Goal: Task Accomplishment & Management: Use online tool/utility

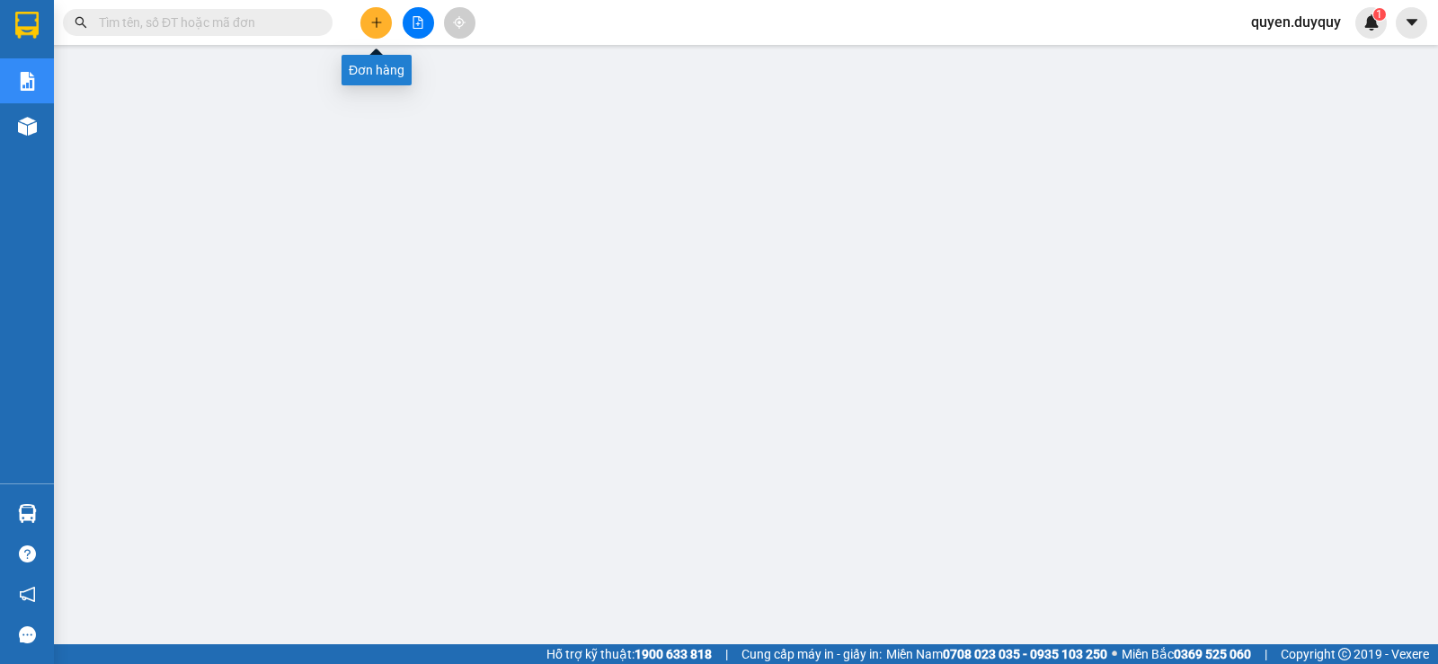
click at [376, 31] on button at bounding box center [375, 22] width 31 height 31
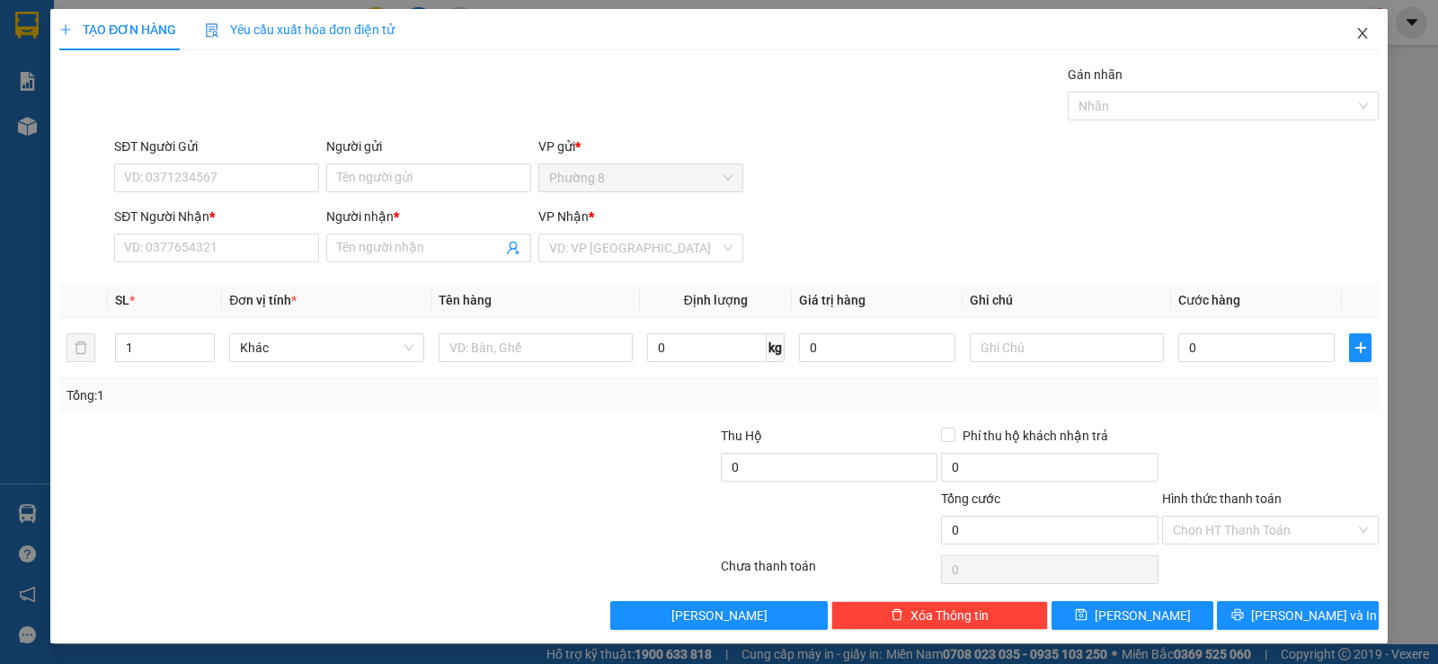
click at [1356, 33] on icon "close" at bounding box center [1363, 33] width 14 height 14
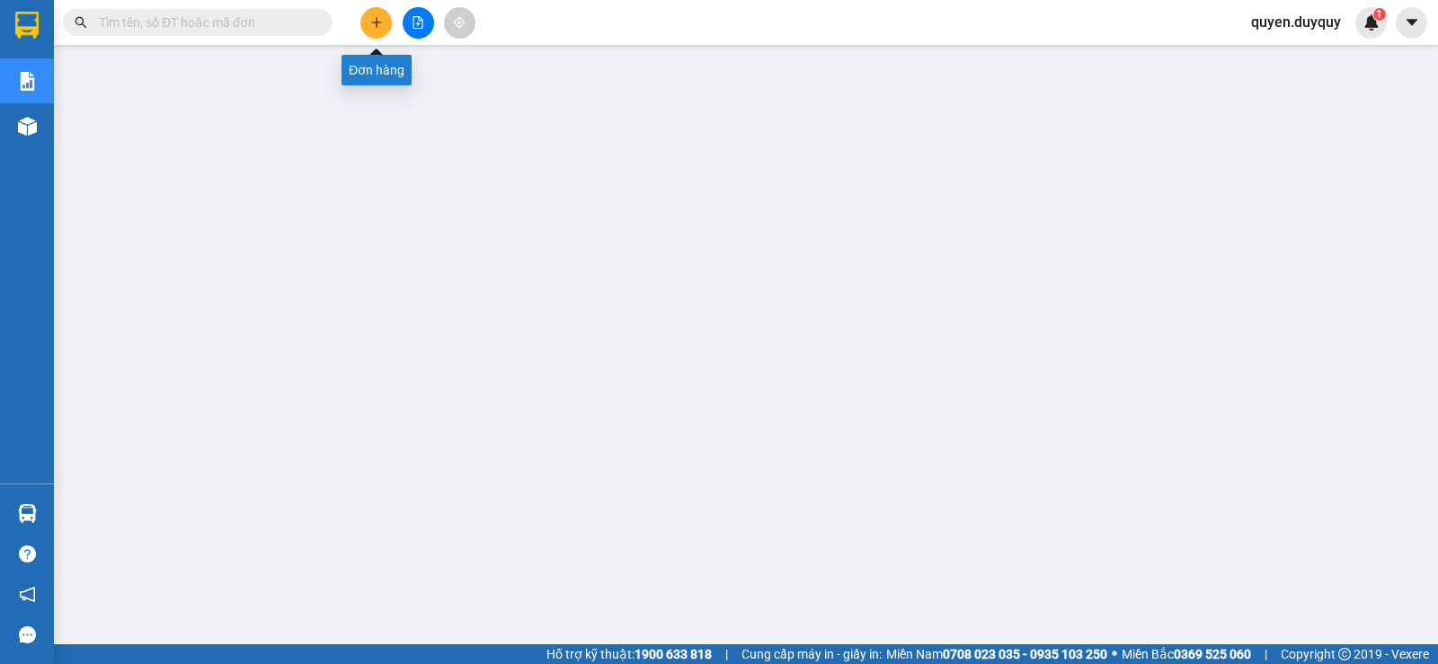
click at [377, 26] on icon "plus" at bounding box center [376, 22] width 1 height 10
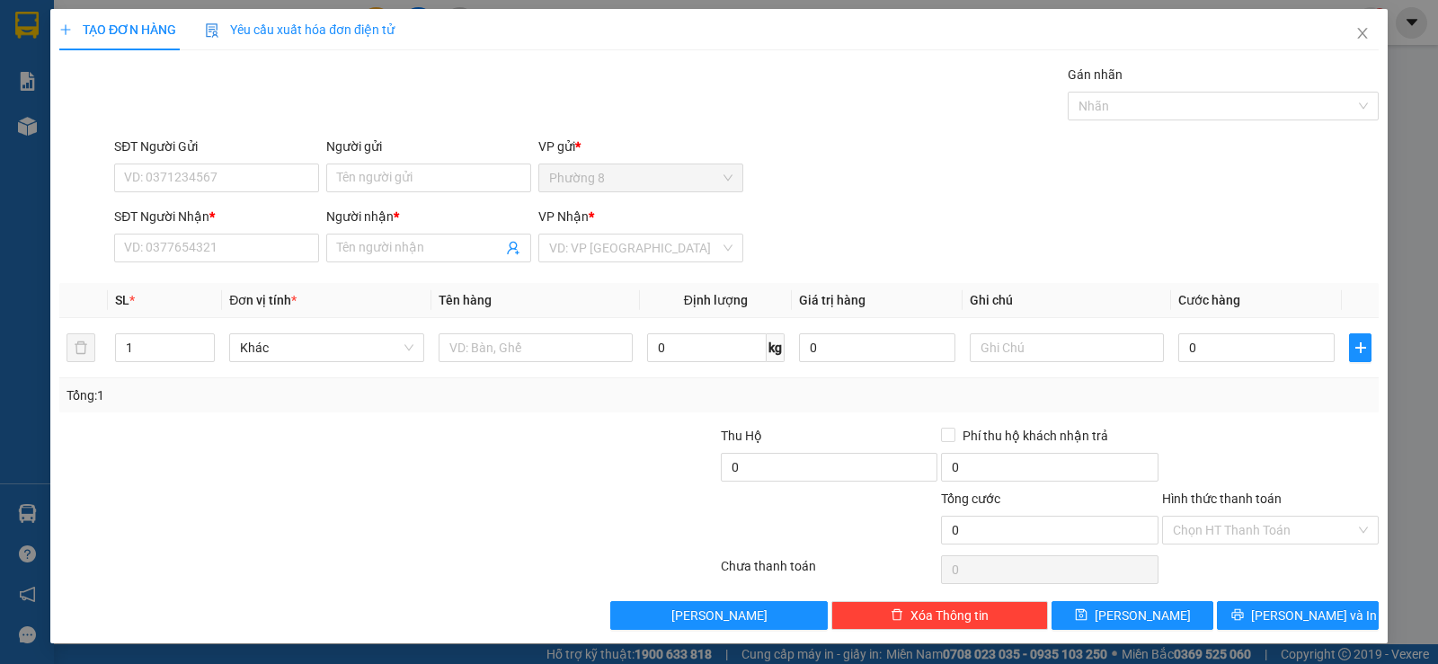
click at [19, 11] on div "TẠO ĐƠN HÀNG Yêu cầu xuất hóa đơn điện tử Transit Pickup Surcharge Ids Transit …" at bounding box center [719, 332] width 1438 height 664
click at [1357, 33] on icon "close" at bounding box center [1362, 33] width 10 height 11
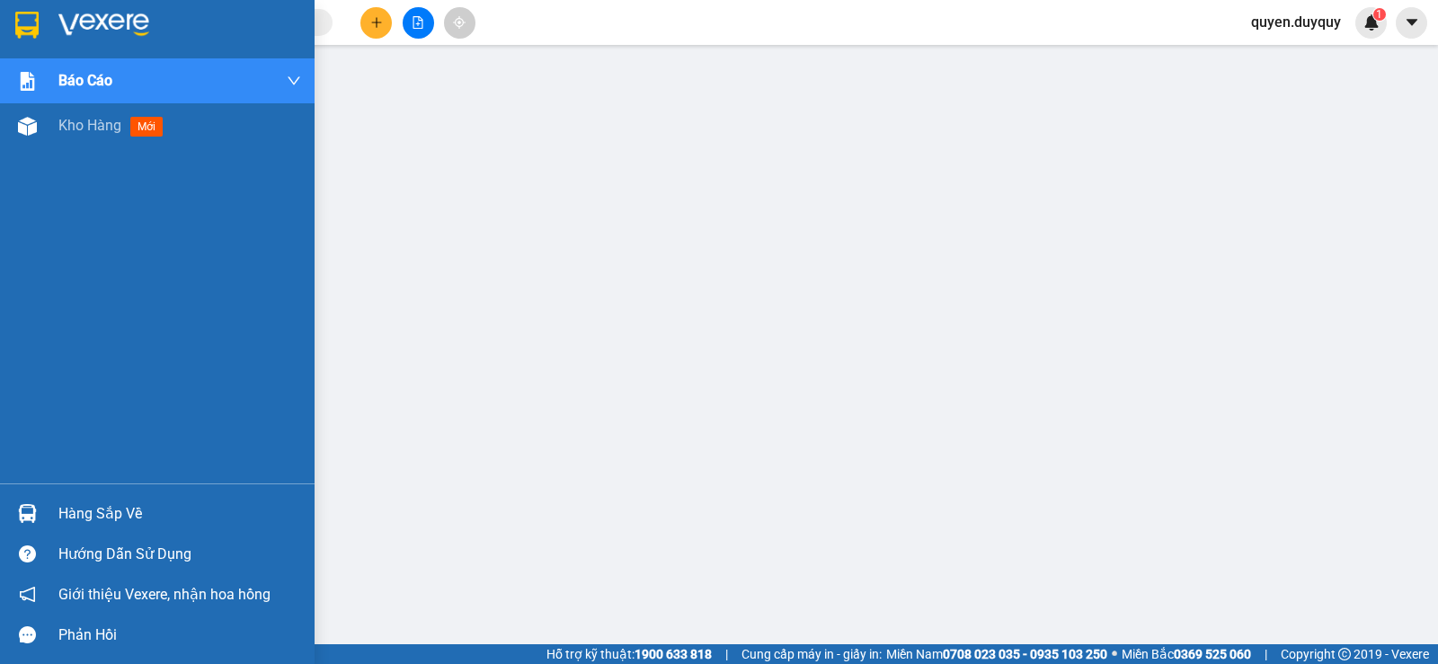
click at [26, 17] on img at bounding box center [26, 25] width 23 height 27
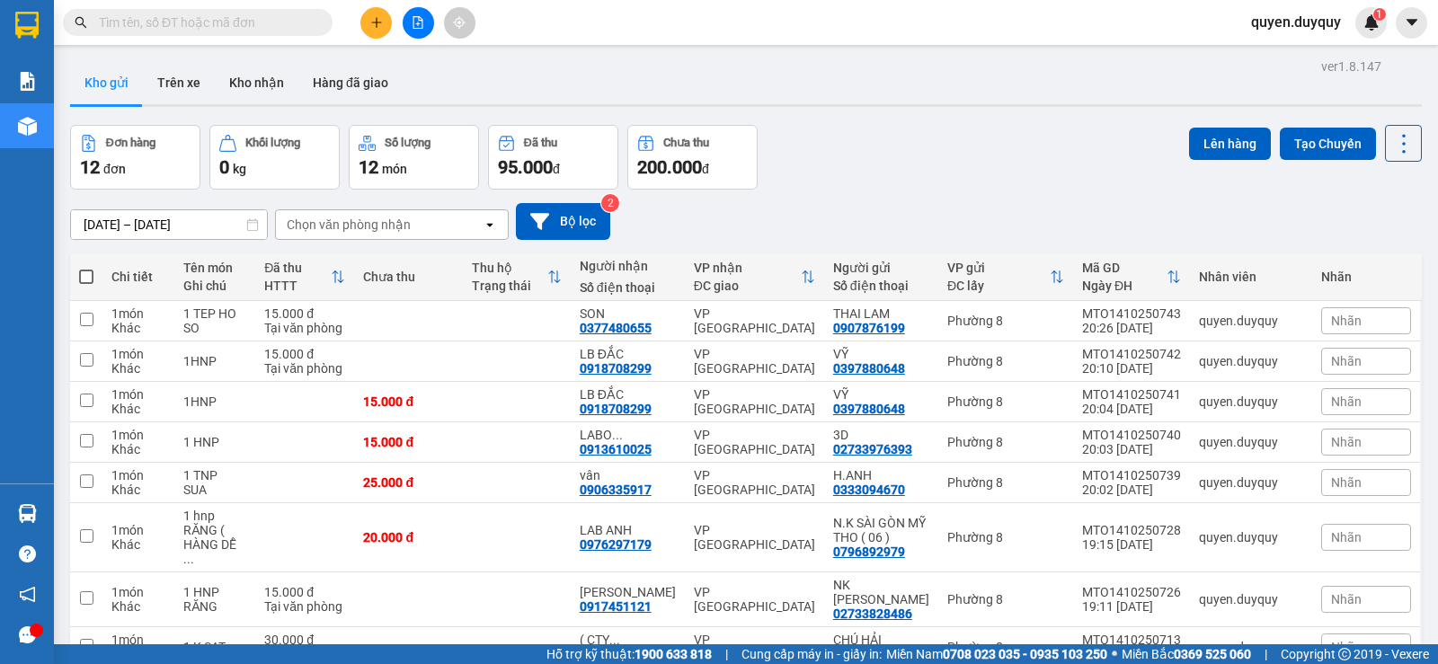
scroll to position [90, 0]
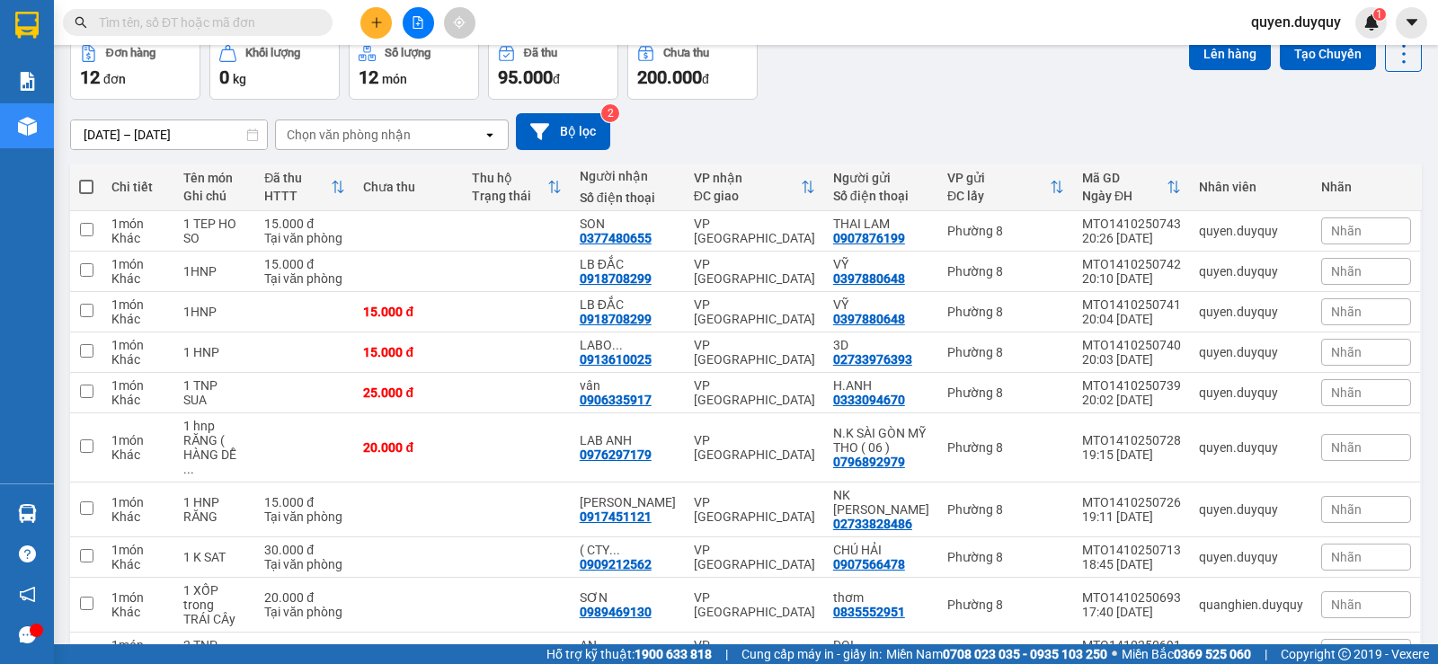
click at [85, 180] on span at bounding box center [86, 187] width 14 height 14
click at [86, 178] on input "checkbox" at bounding box center [86, 178] width 0 height 0
checkbox input "true"
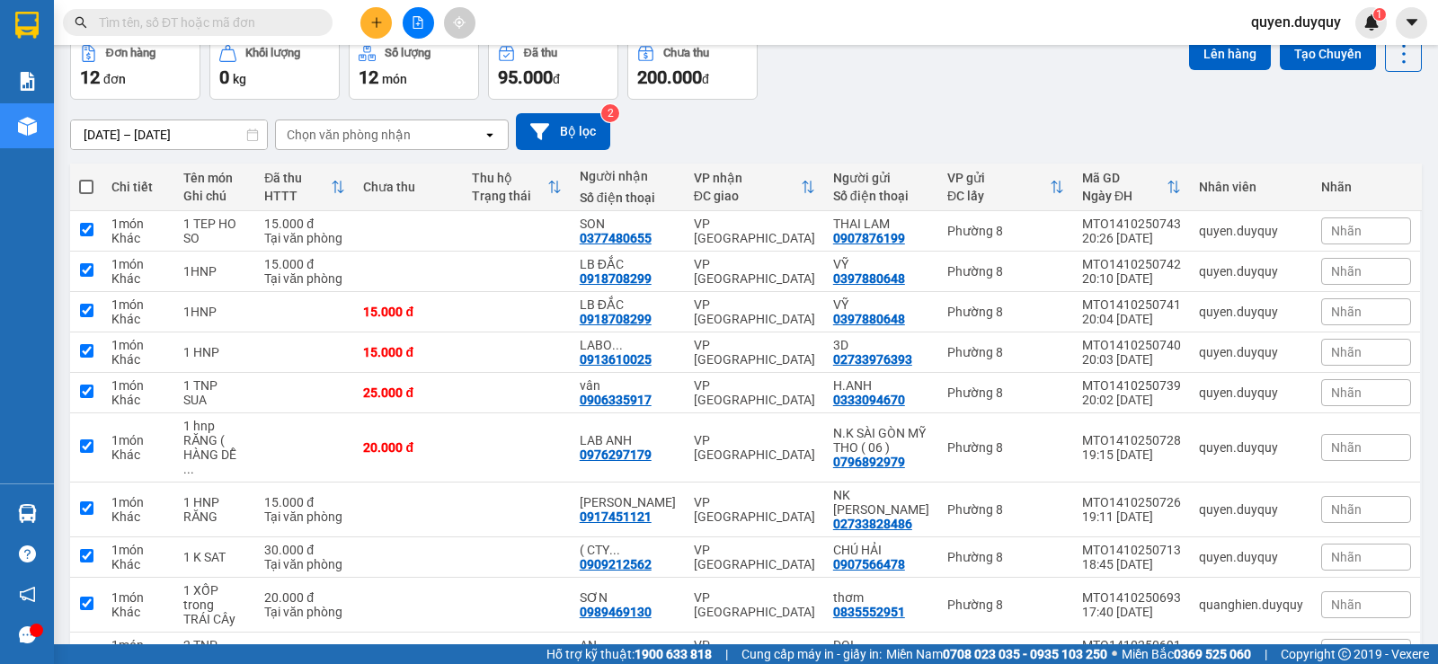
checkbox input "true"
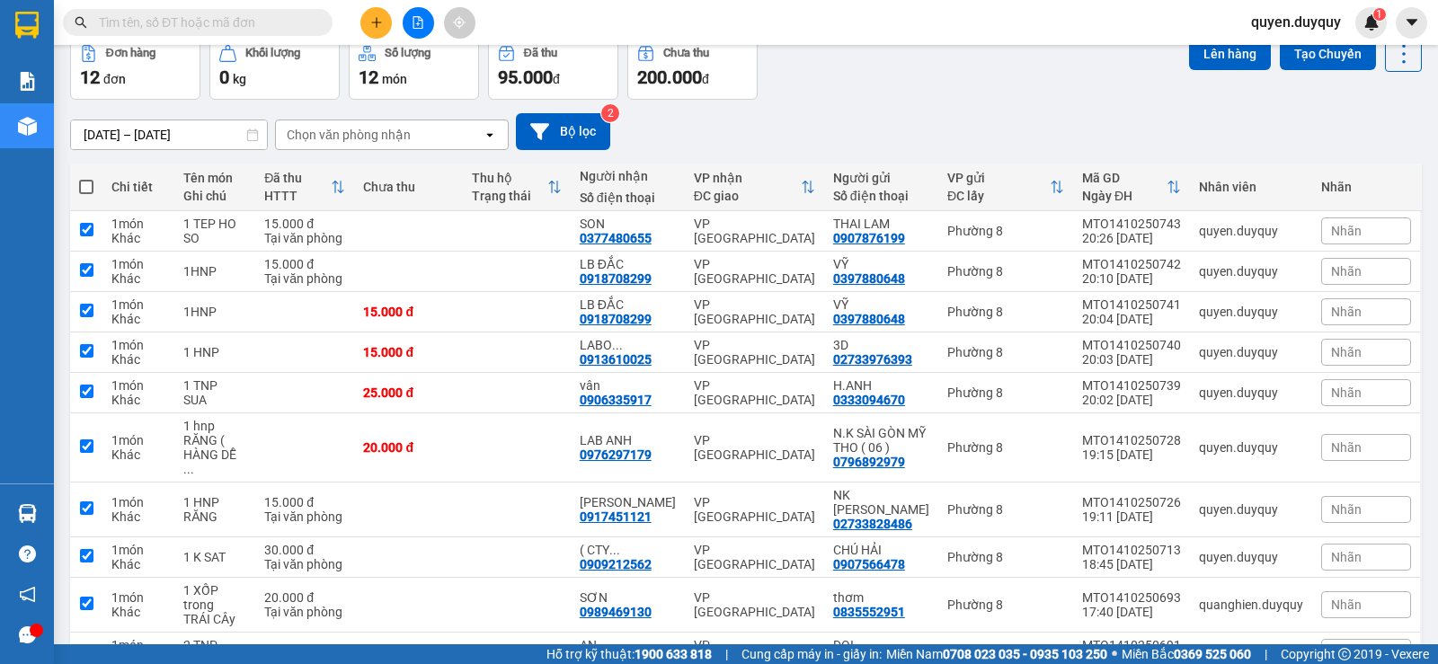
checkbox input "true"
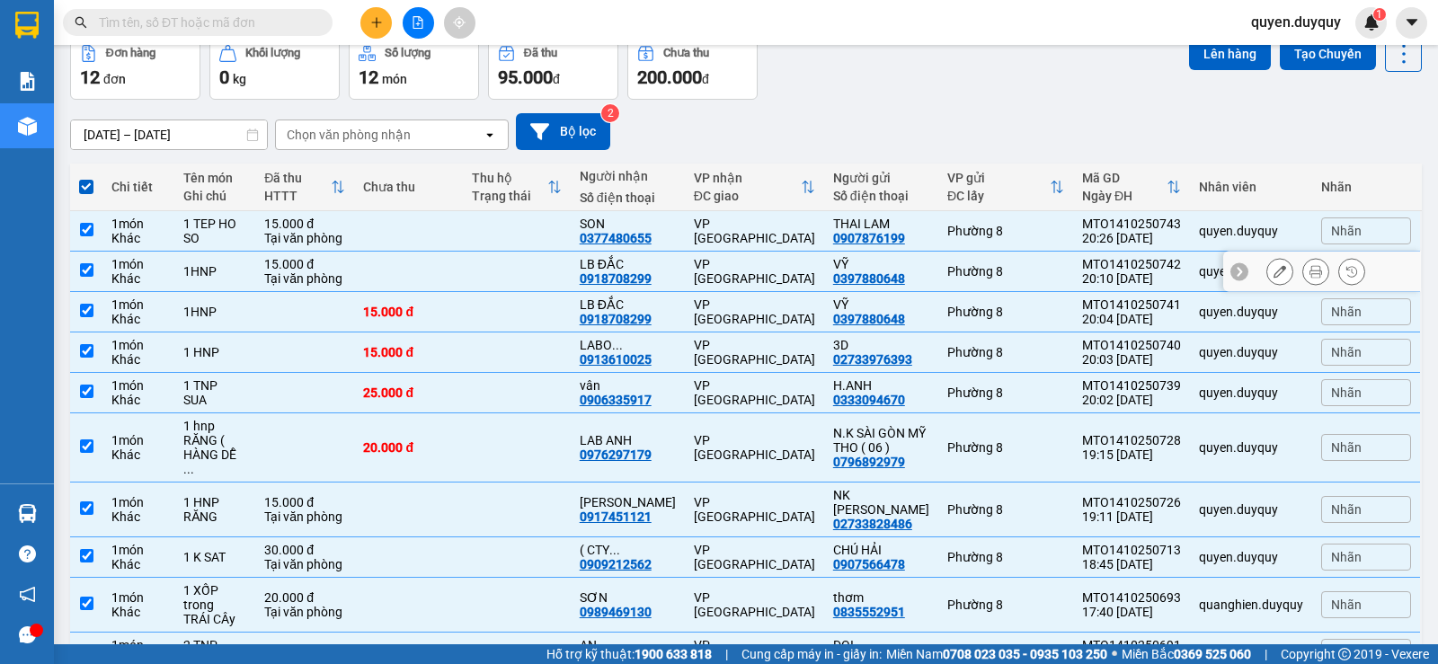
click at [85, 266] on input "checkbox" at bounding box center [86, 269] width 13 height 13
checkbox input "false"
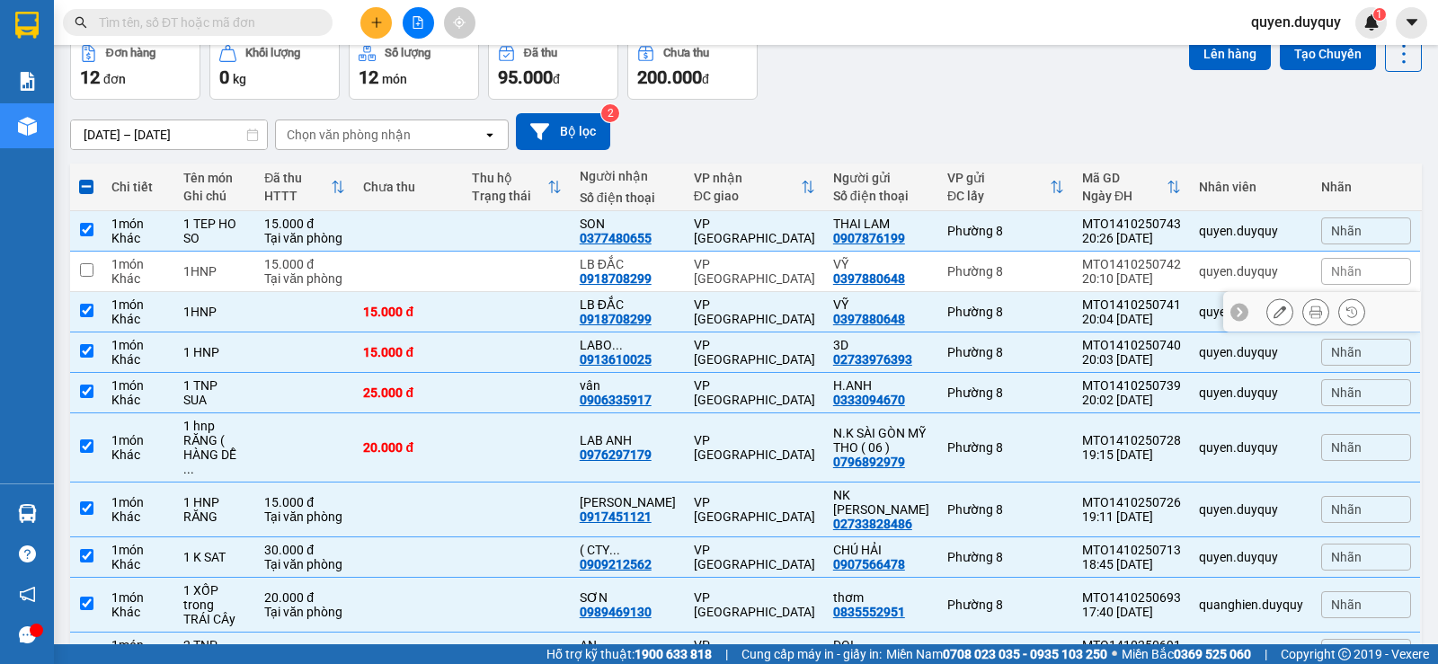
click at [85, 302] on td at bounding box center [86, 312] width 32 height 40
checkbox input "false"
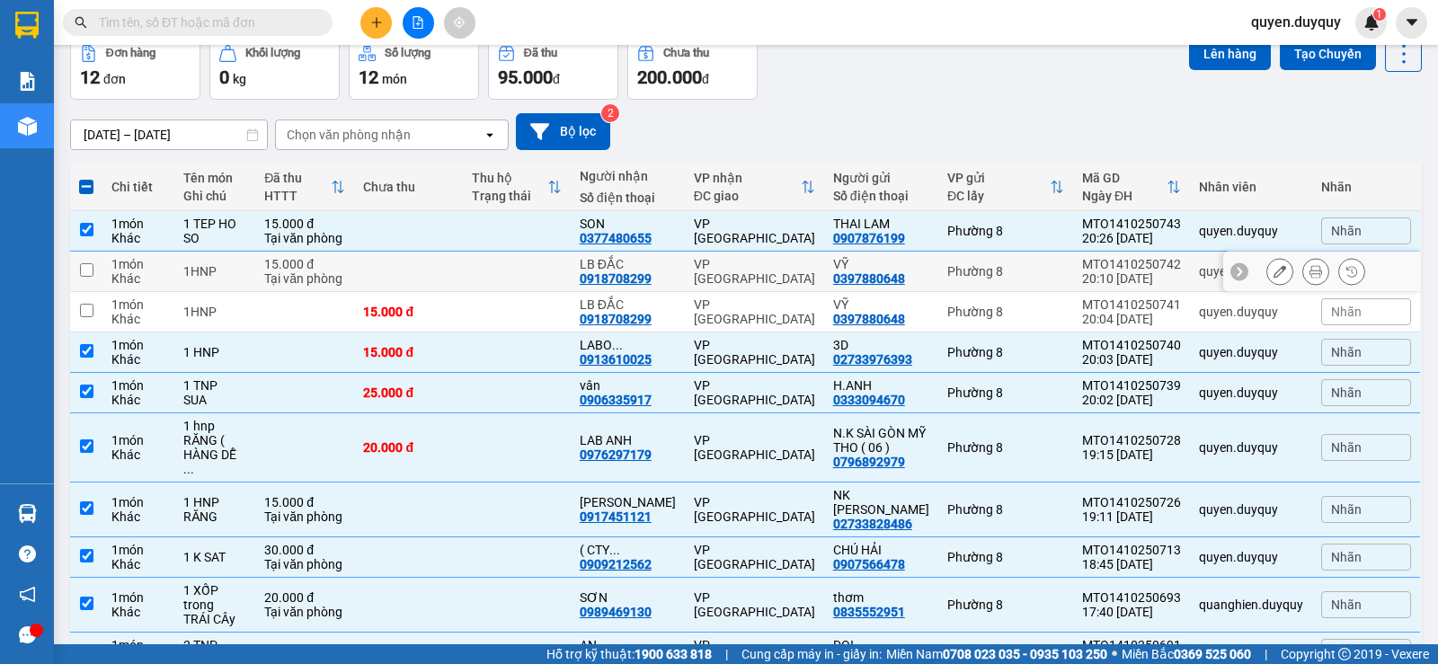
click at [85, 267] on input "checkbox" at bounding box center [86, 269] width 13 height 13
checkbox input "true"
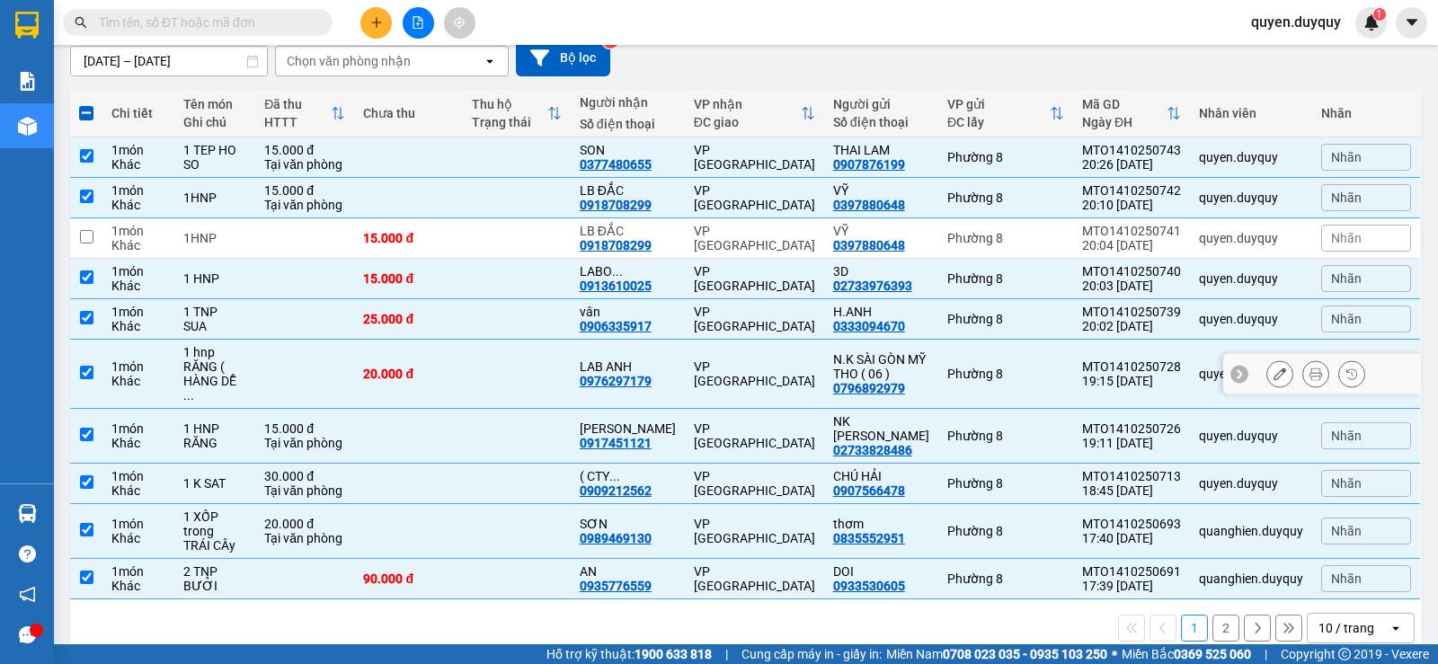
scroll to position [74, 0]
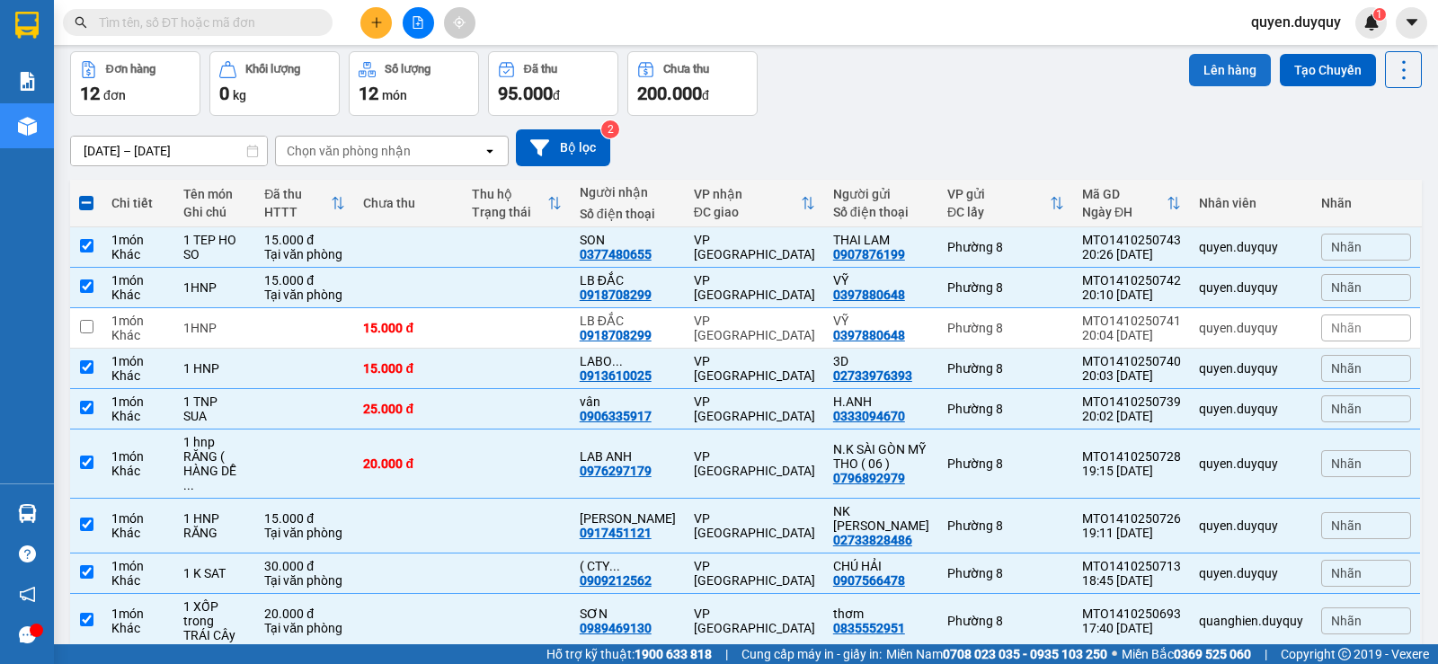
click at [1228, 66] on button "Lên hàng" at bounding box center [1230, 70] width 82 height 32
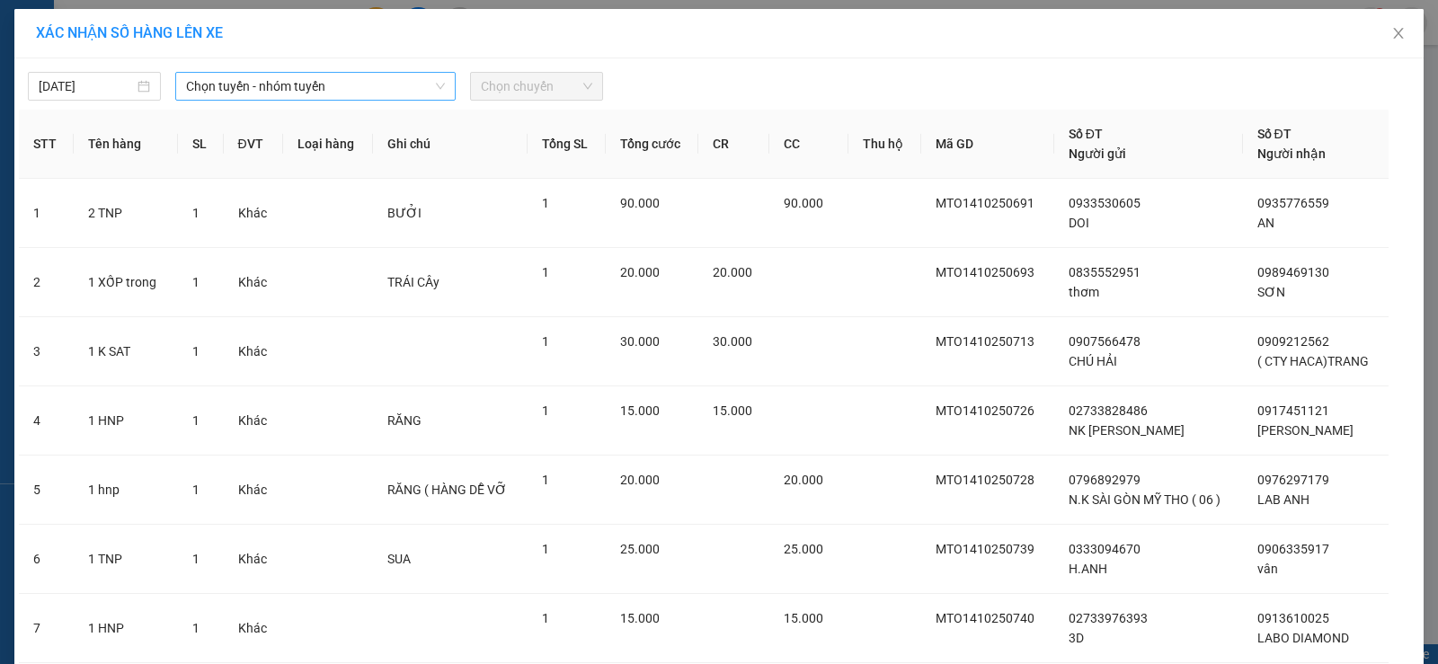
click at [259, 89] on span "Chọn tuyến - nhóm tuyến" at bounding box center [315, 86] width 259 height 27
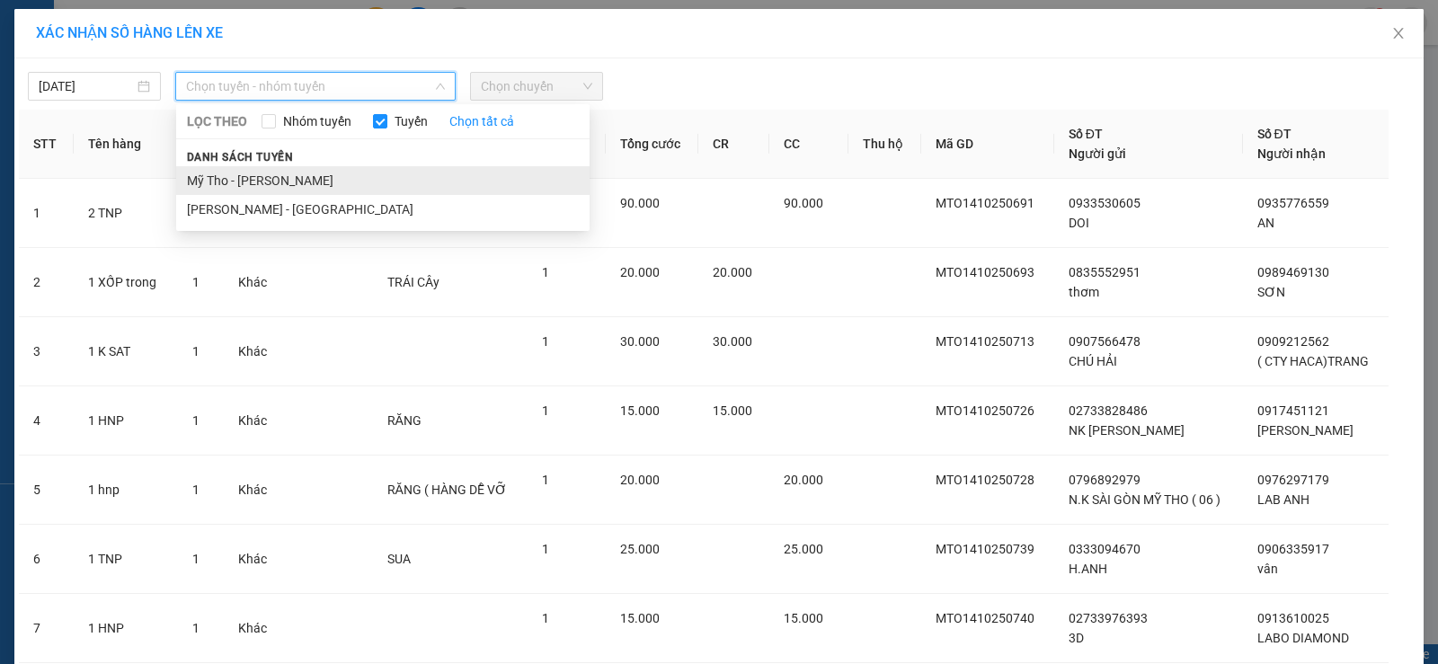
click at [258, 173] on li "Mỹ Tho - [PERSON_NAME]" at bounding box center [383, 180] width 414 height 29
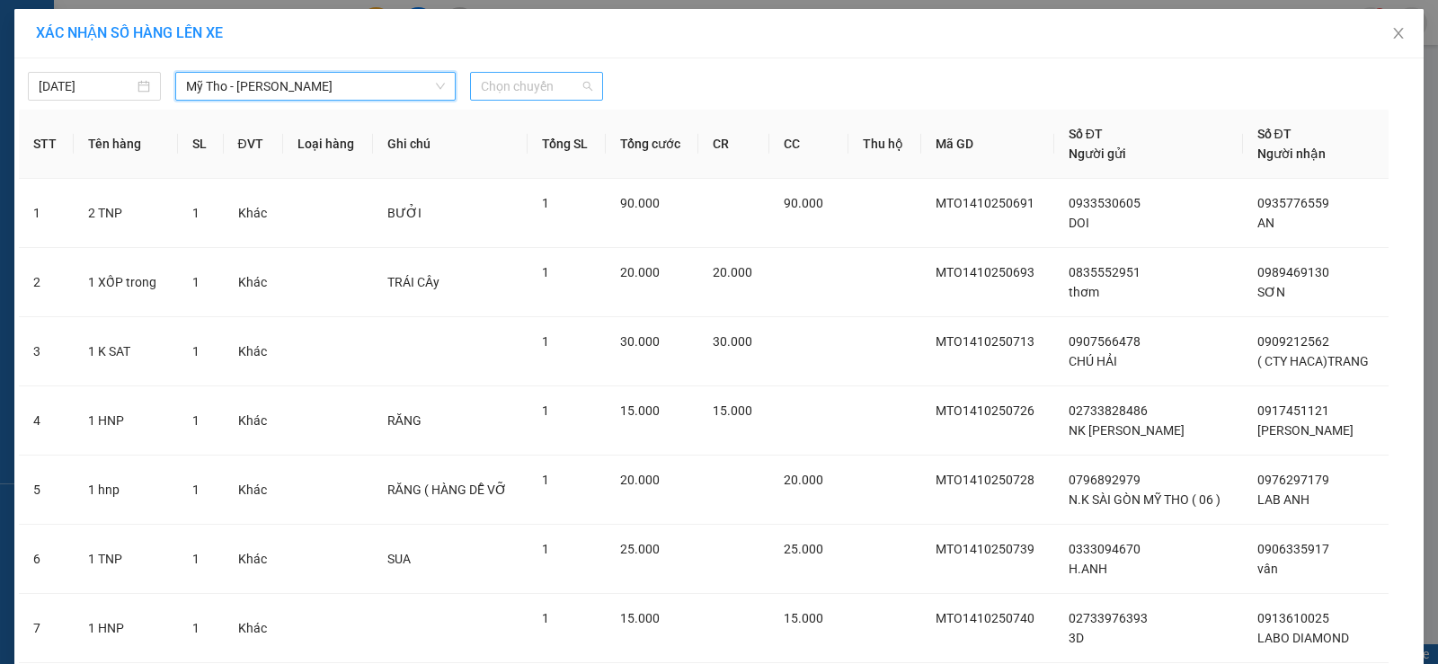
click at [527, 85] on span "Chọn chuyến" at bounding box center [536, 86] width 111 height 27
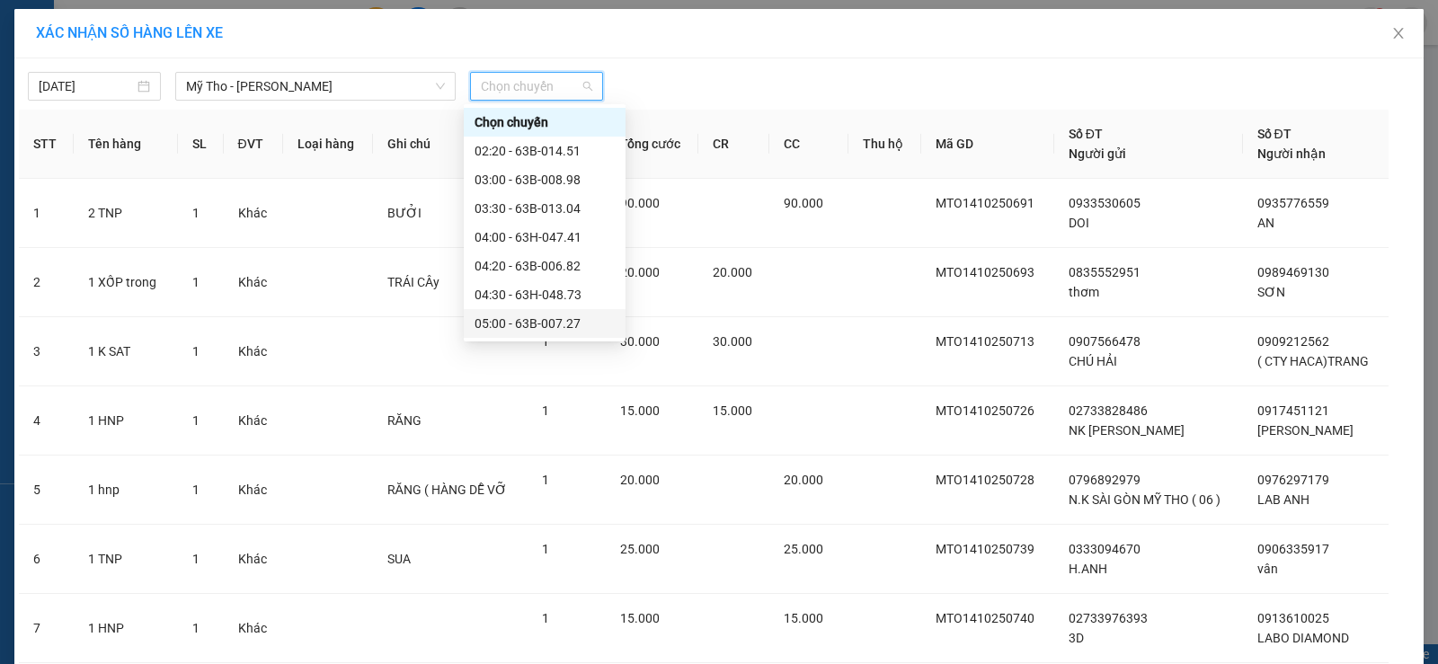
click at [521, 319] on div "05:00 - 63B-007.27" at bounding box center [545, 324] width 140 height 20
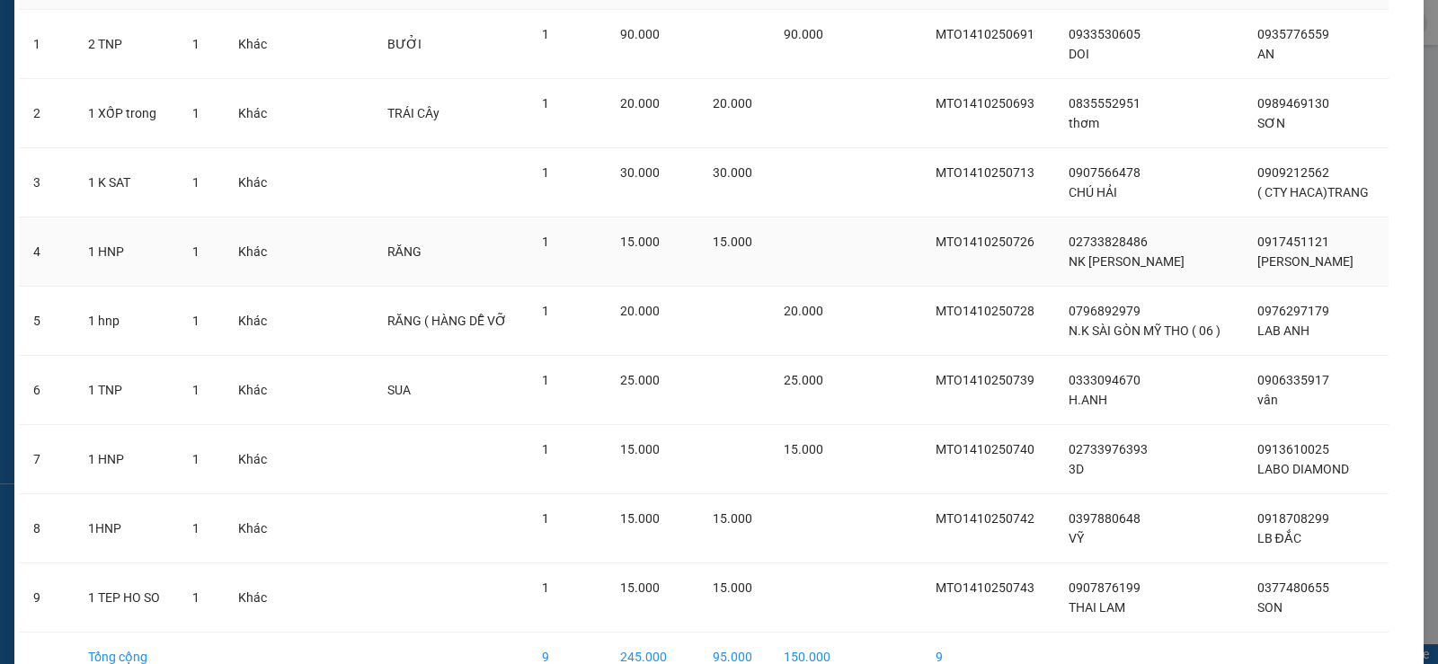
scroll to position [280, 0]
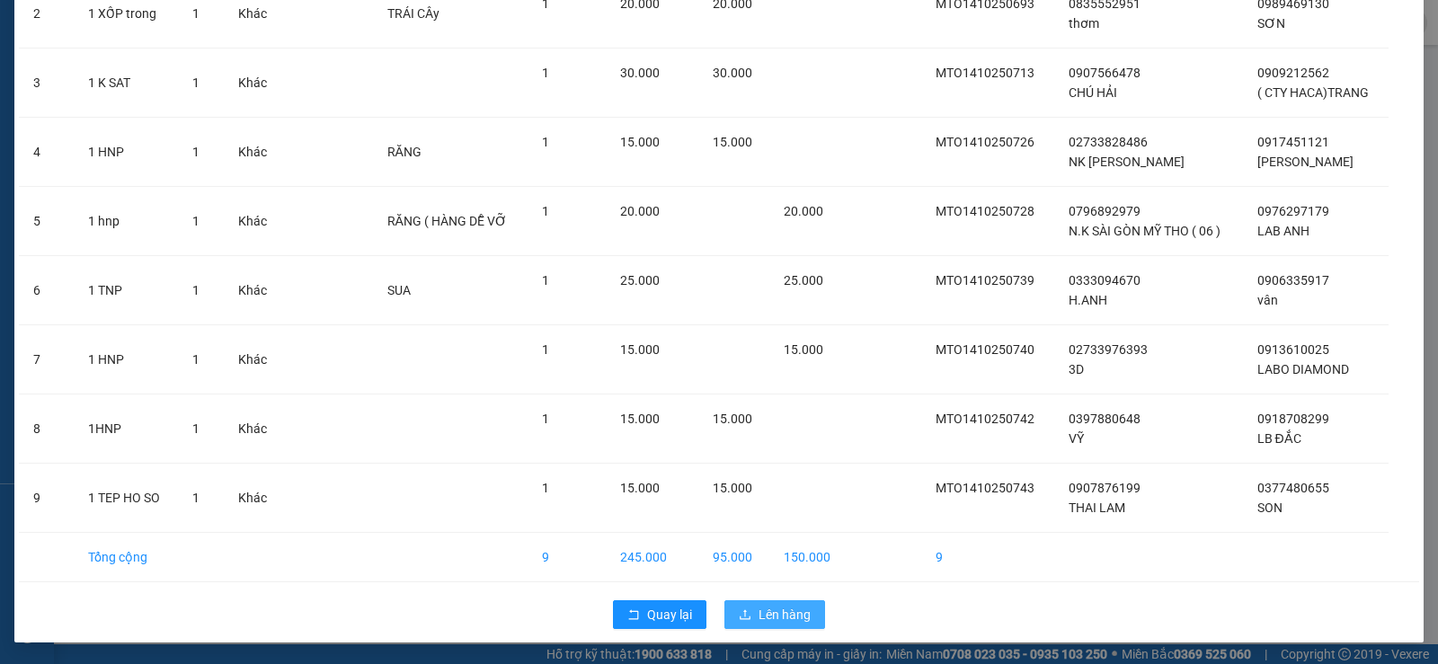
click at [751, 608] on button "Lên hàng" at bounding box center [775, 615] width 101 height 29
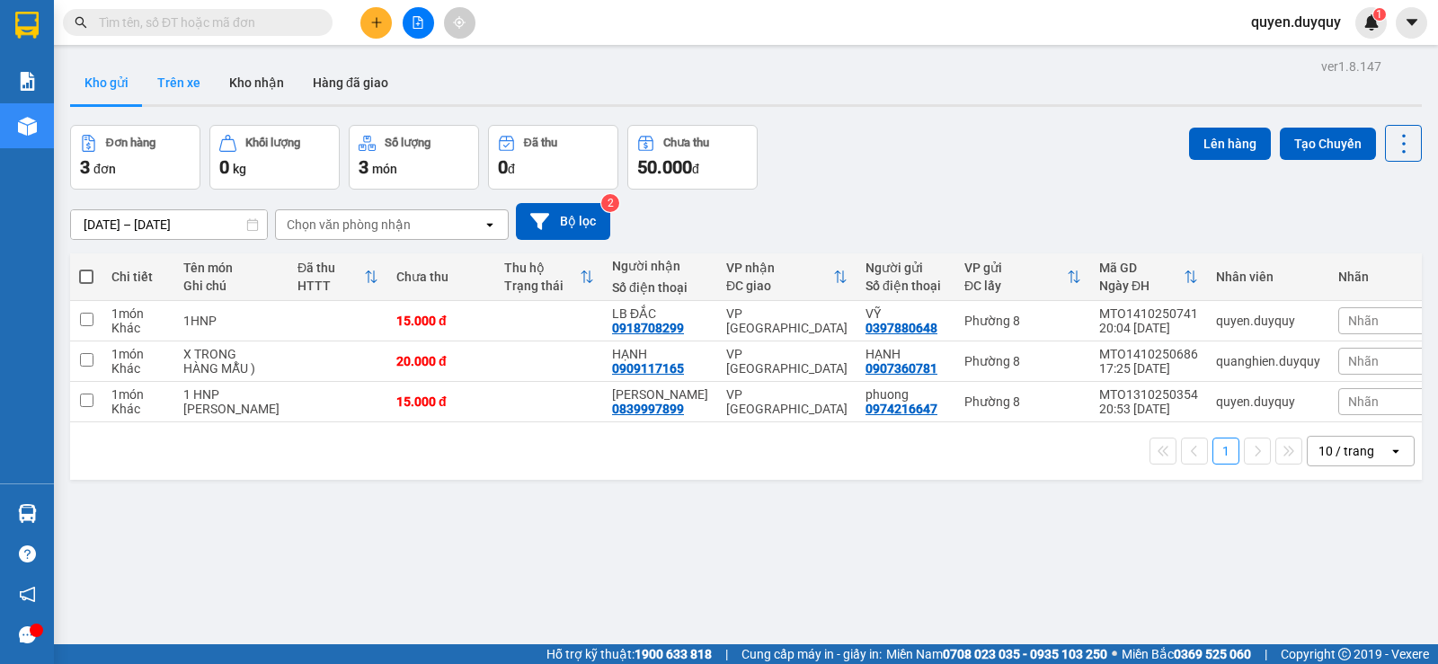
click at [176, 85] on button "Trên xe" at bounding box center [179, 82] width 72 height 43
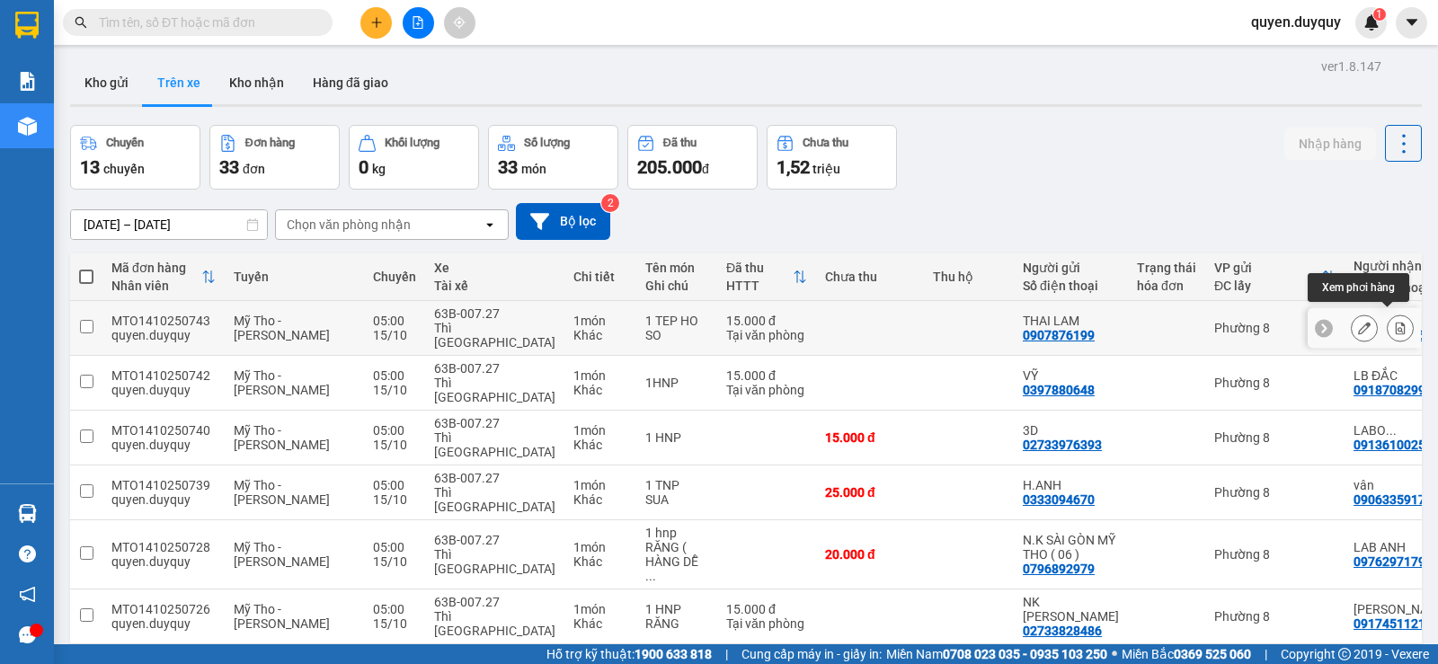
click at [1396, 322] on icon at bounding box center [1401, 328] width 10 height 13
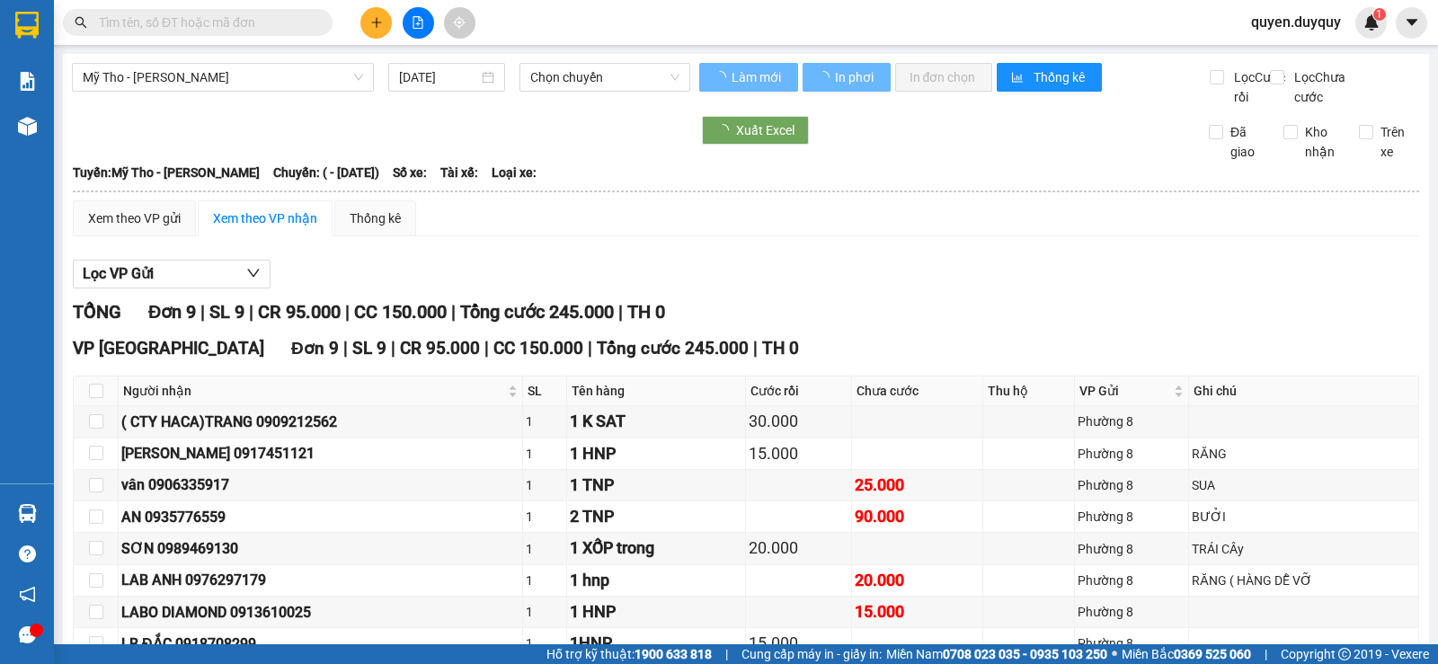
type input "[DATE]"
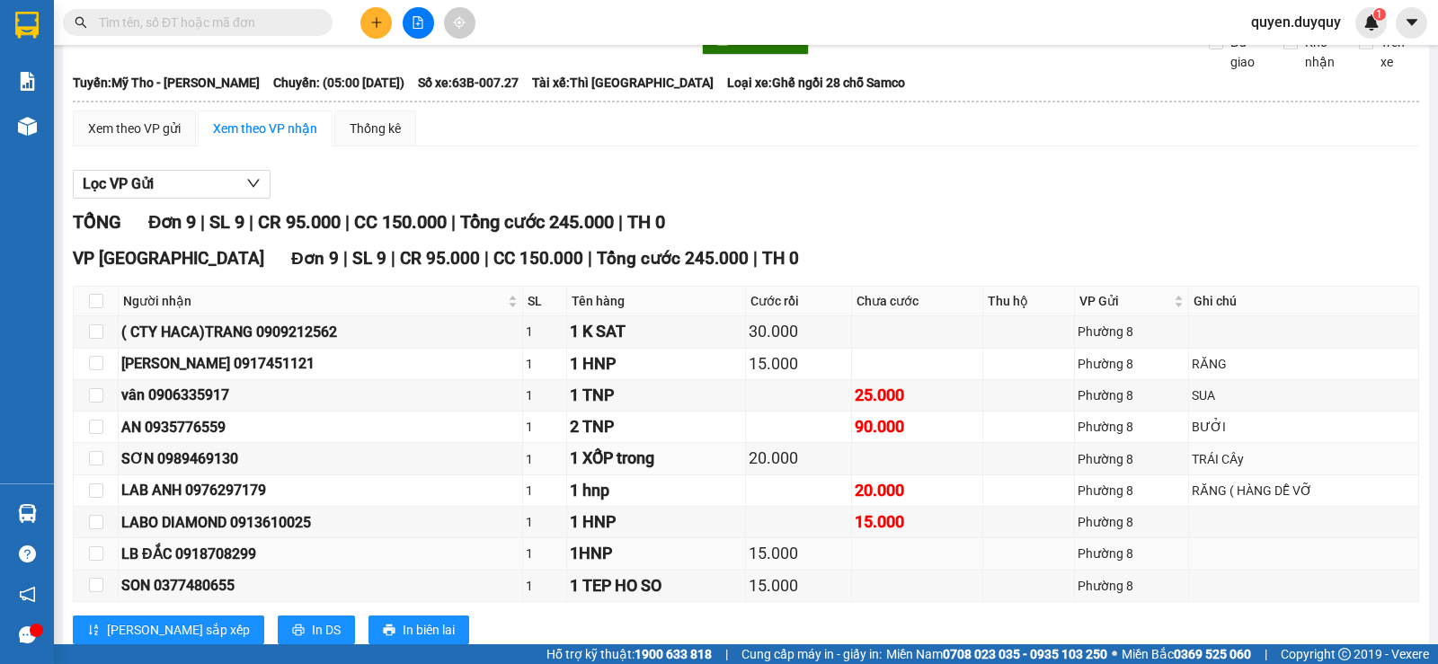
scroll to position [160, 0]
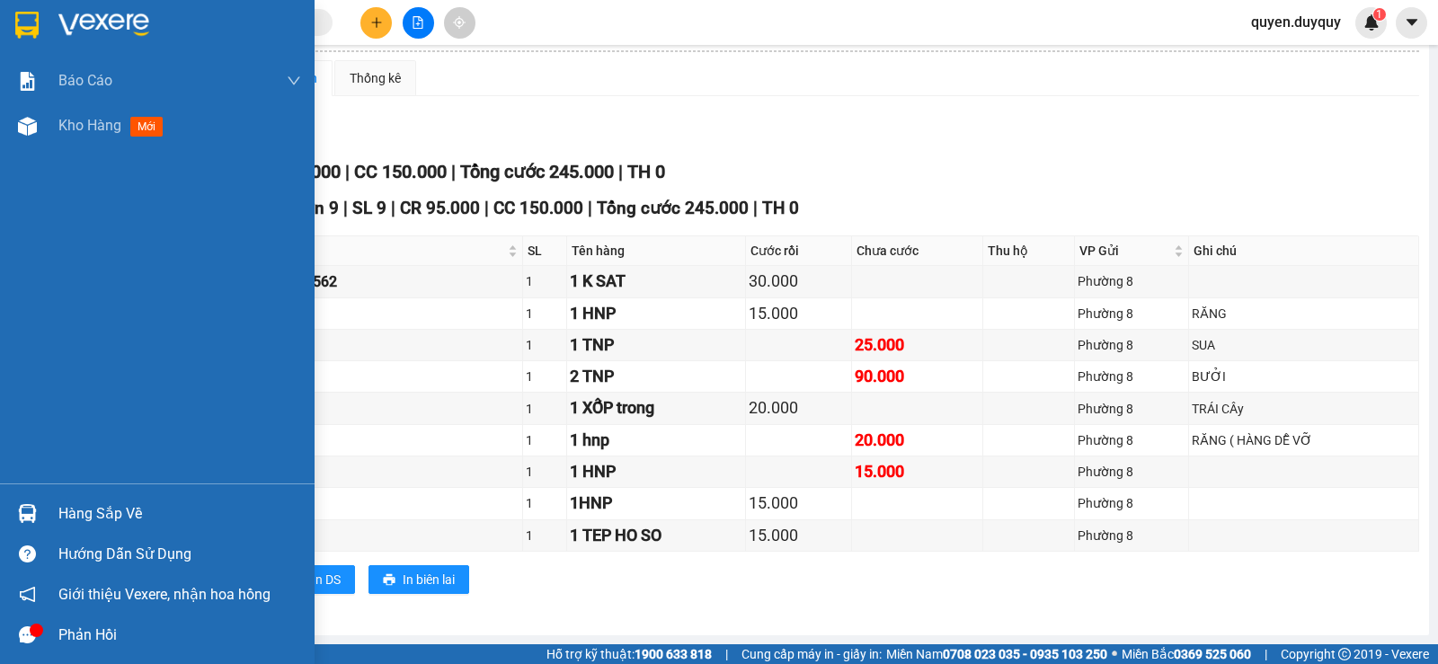
click at [20, 17] on img at bounding box center [26, 25] width 23 height 27
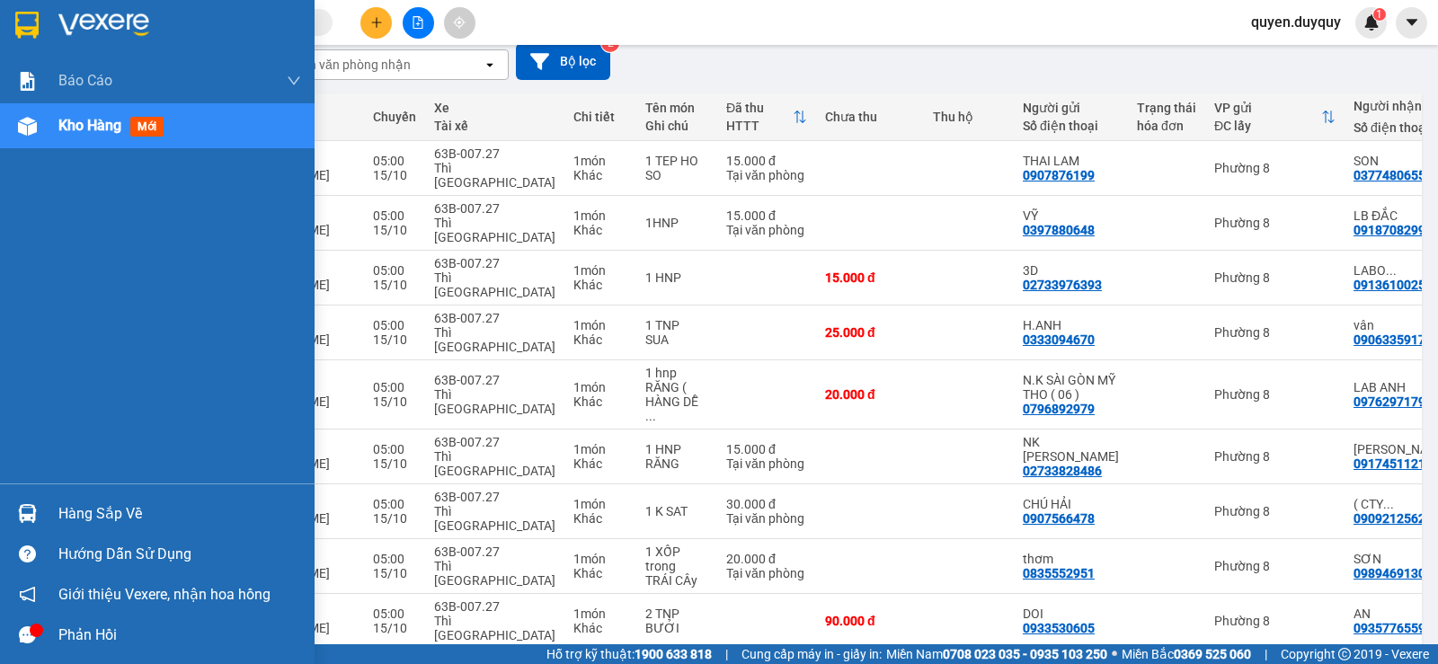
click at [23, 18] on img at bounding box center [26, 25] width 23 height 27
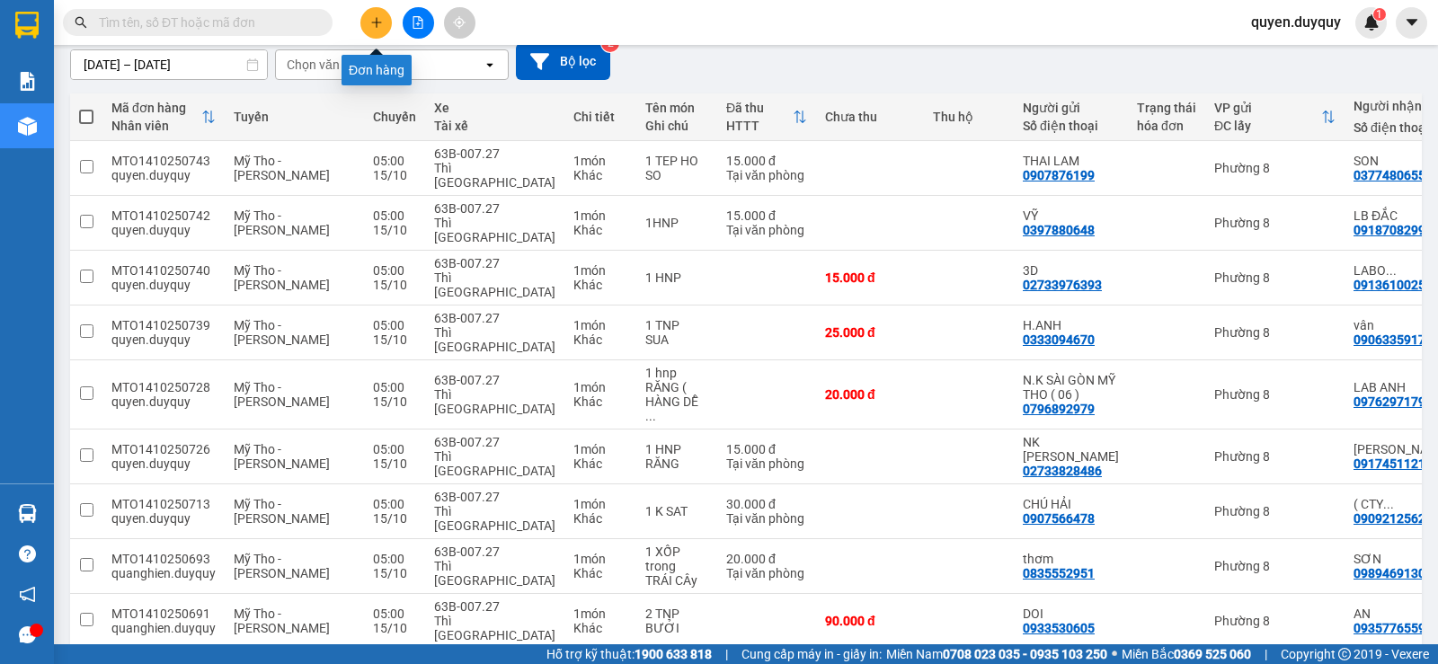
click at [374, 21] on icon "plus" at bounding box center [376, 22] width 13 height 13
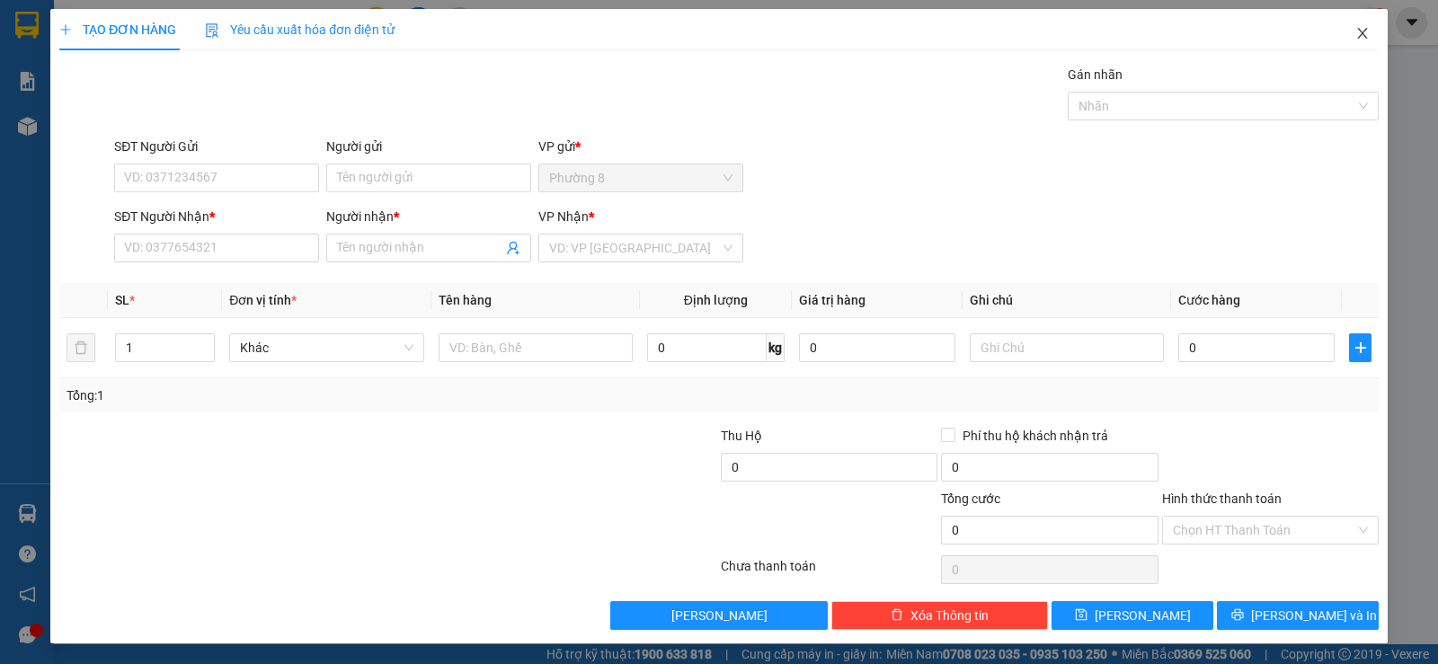
click at [1357, 32] on icon "close" at bounding box center [1362, 33] width 10 height 11
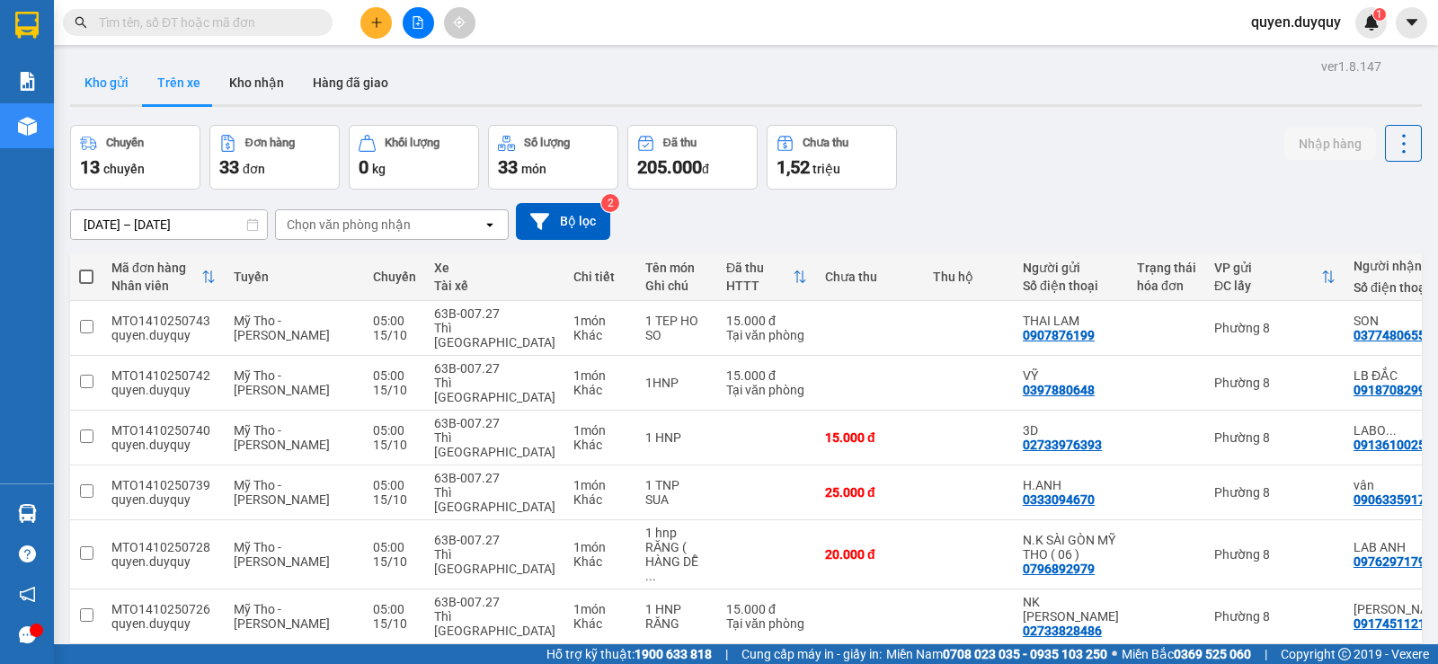
click at [127, 83] on button "Kho gửi" at bounding box center [106, 82] width 73 height 43
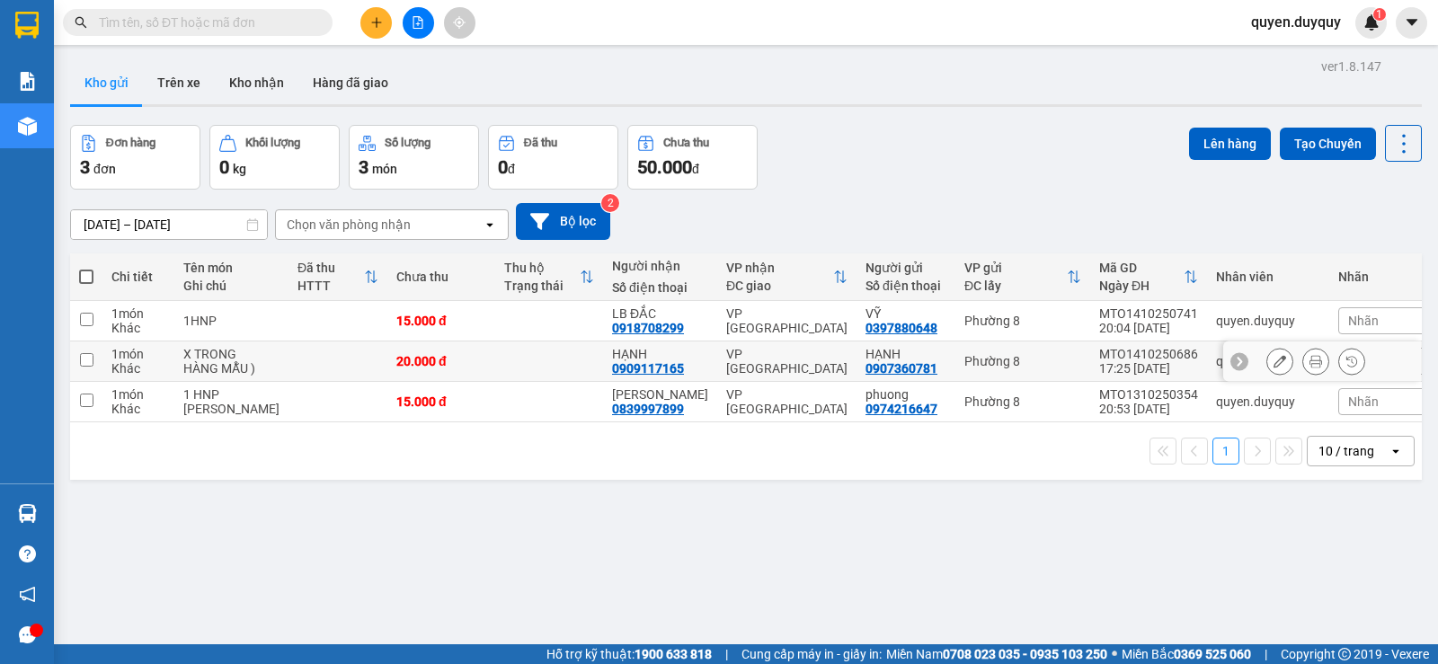
click at [83, 362] on input "checkbox" at bounding box center [86, 359] width 13 height 13
checkbox input "true"
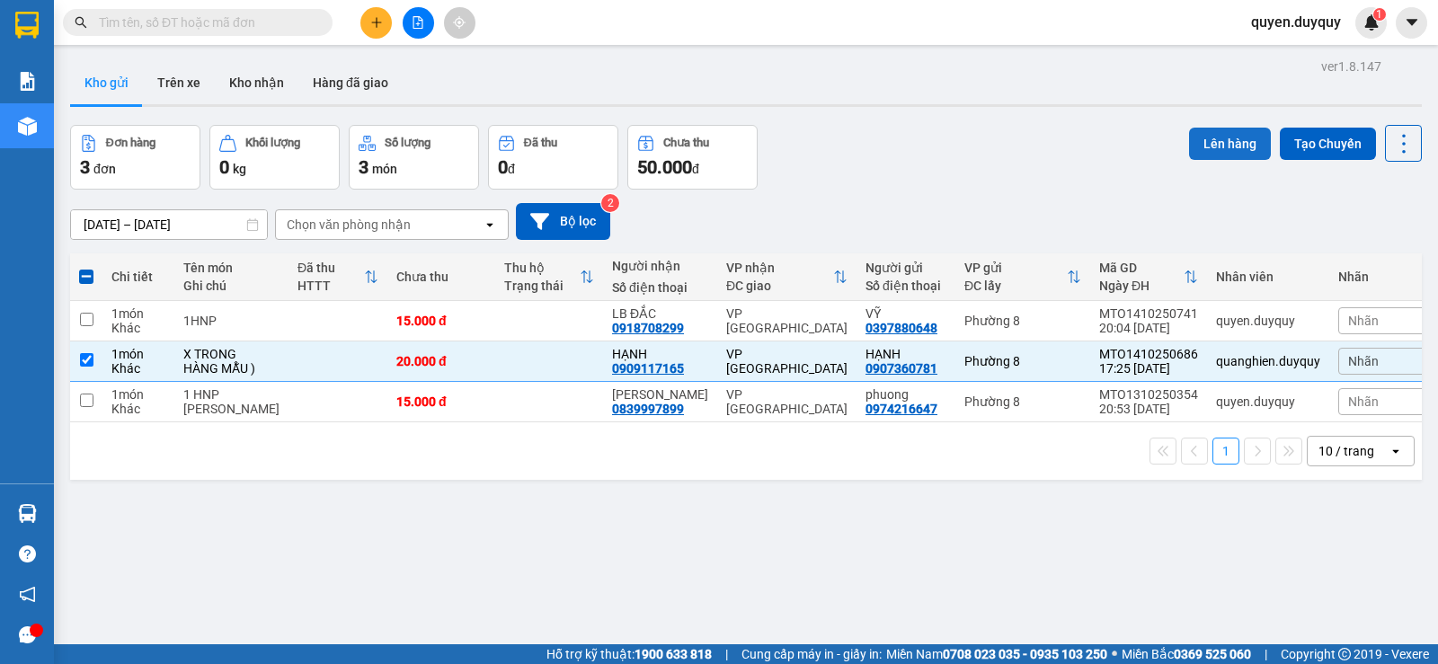
click at [1206, 147] on button "Lên hàng" at bounding box center [1230, 144] width 82 height 32
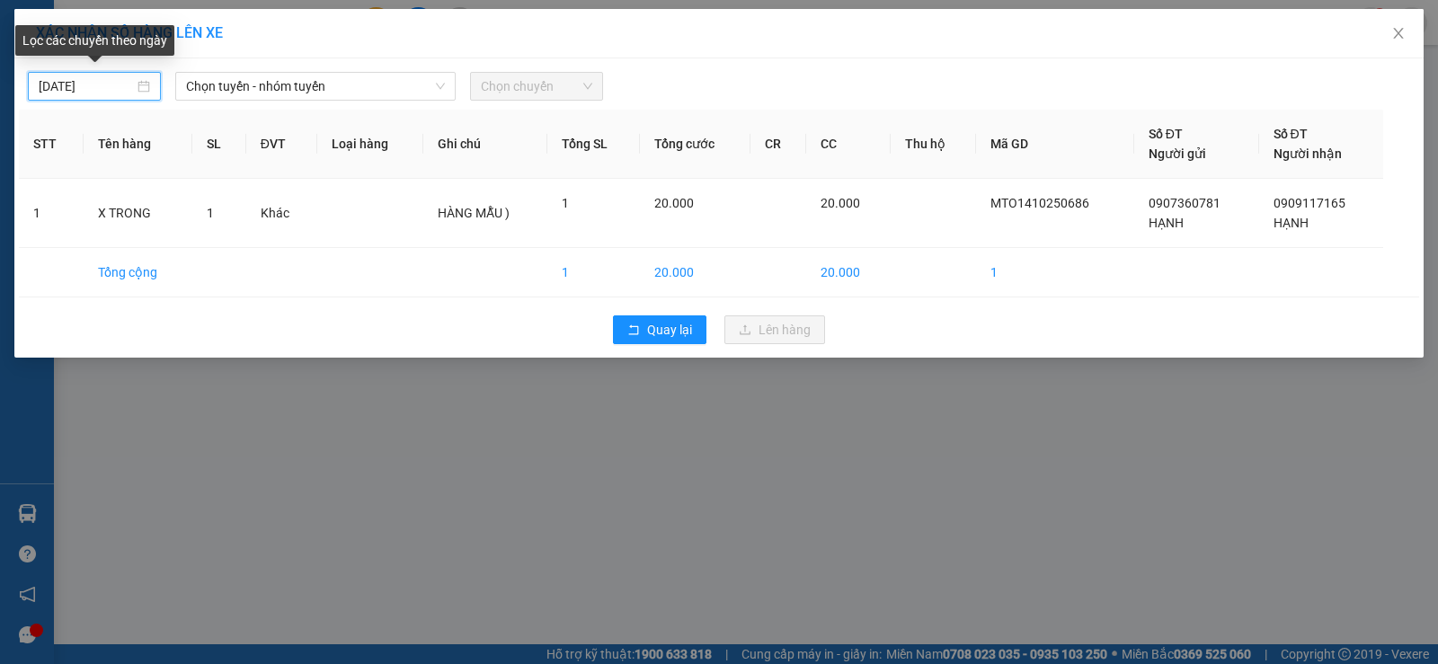
click at [110, 85] on input "[DATE]" at bounding box center [86, 86] width 95 height 20
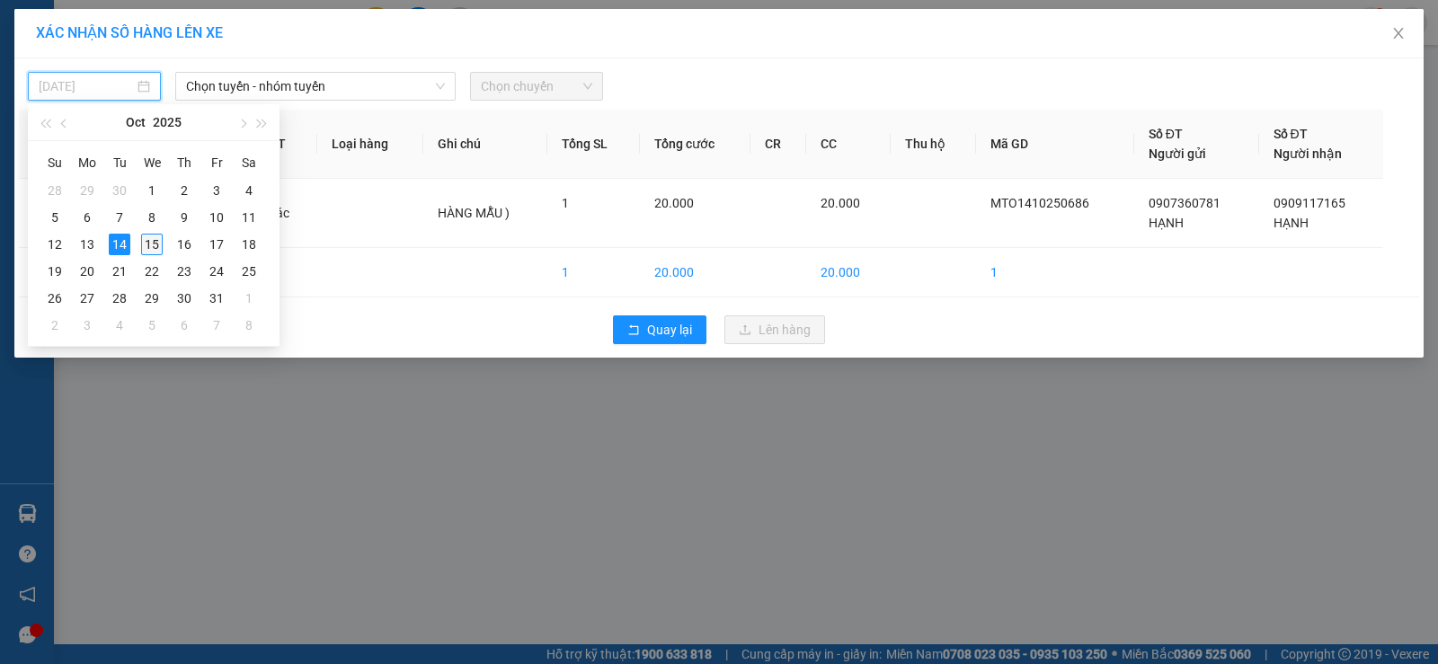
click at [144, 234] on div "15" at bounding box center [152, 245] width 22 height 22
type input "[DATE]"
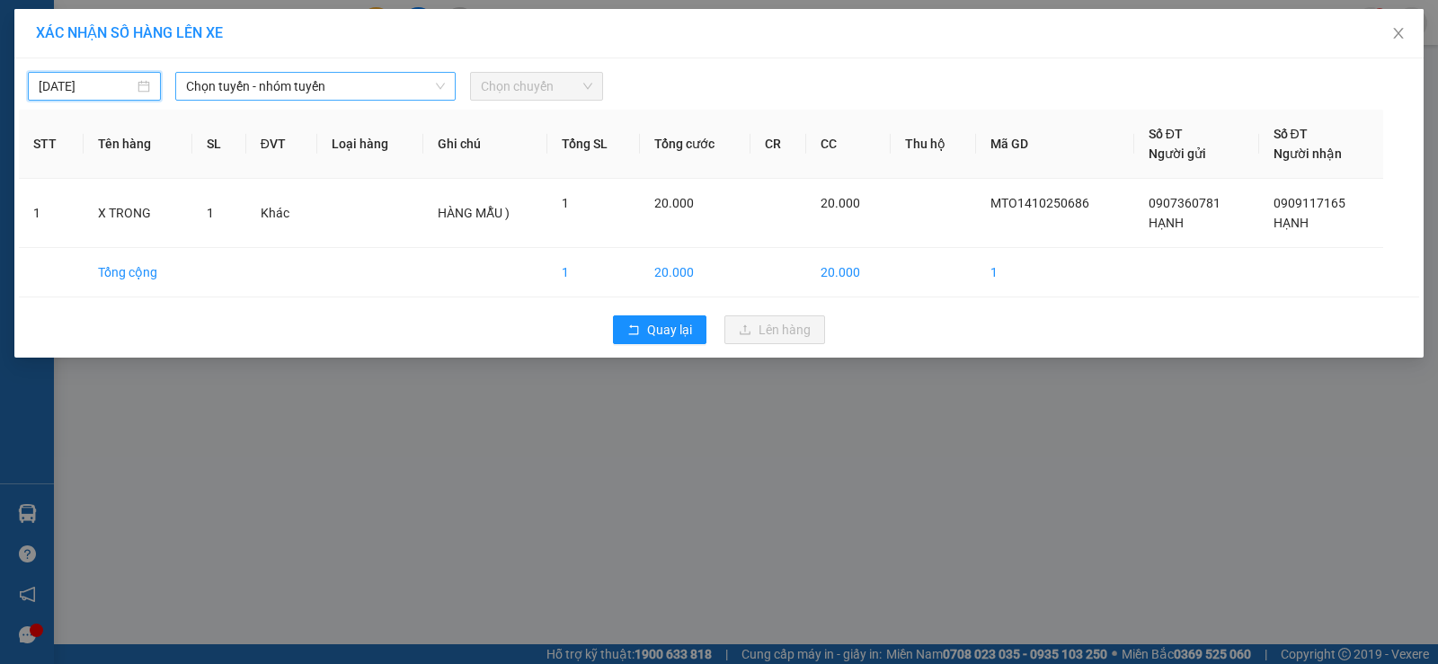
click at [258, 85] on span "Chọn tuyến - nhóm tuyến" at bounding box center [315, 86] width 259 height 27
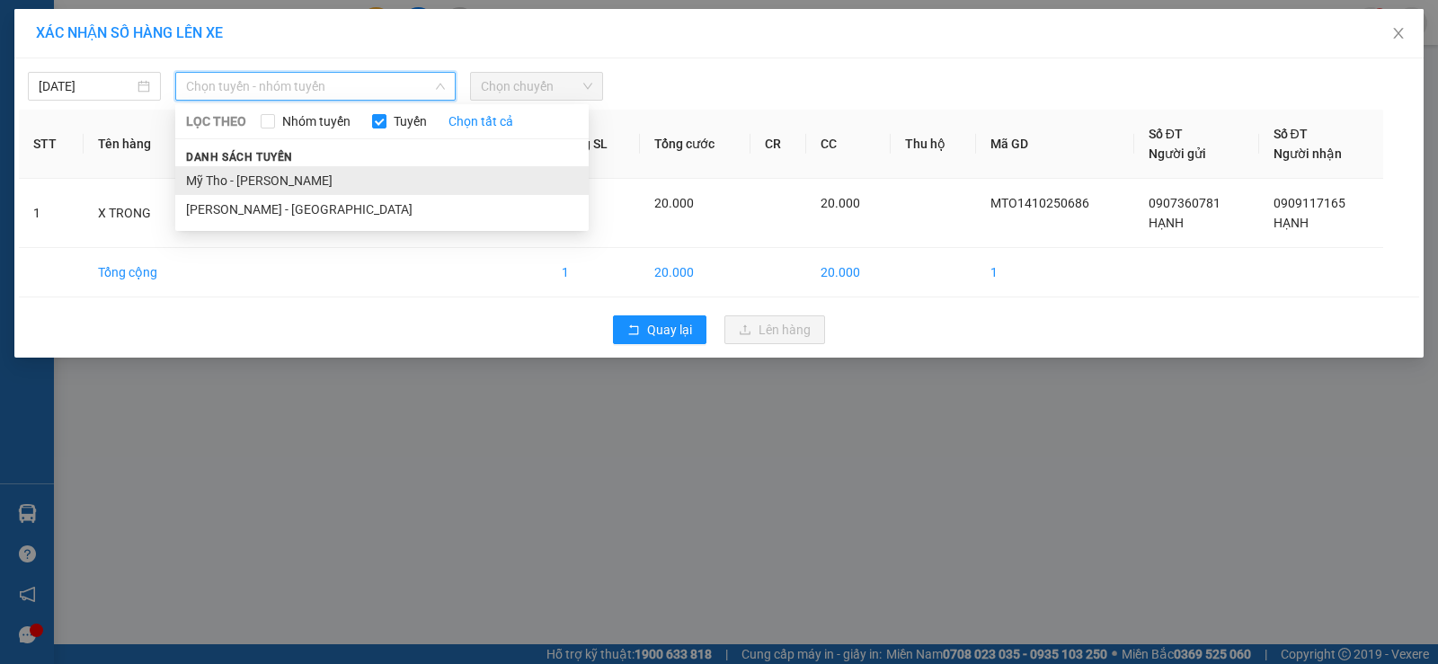
click at [260, 174] on li "Mỹ Tho - [PERSON_NAME]" at bounding box center [382, 180] width 414 height 29
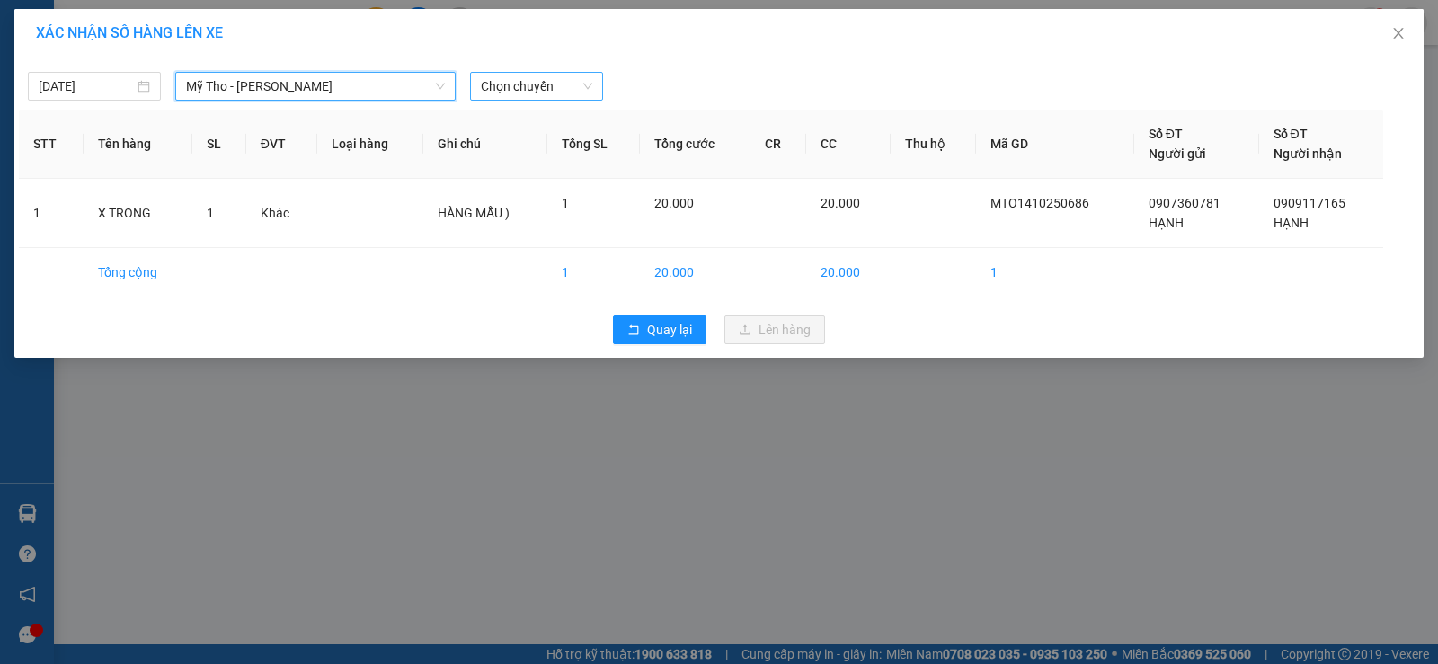
click at [514, 86] on span "Chọn chuyến" at bounding box center [536, 86] width 111 height 27
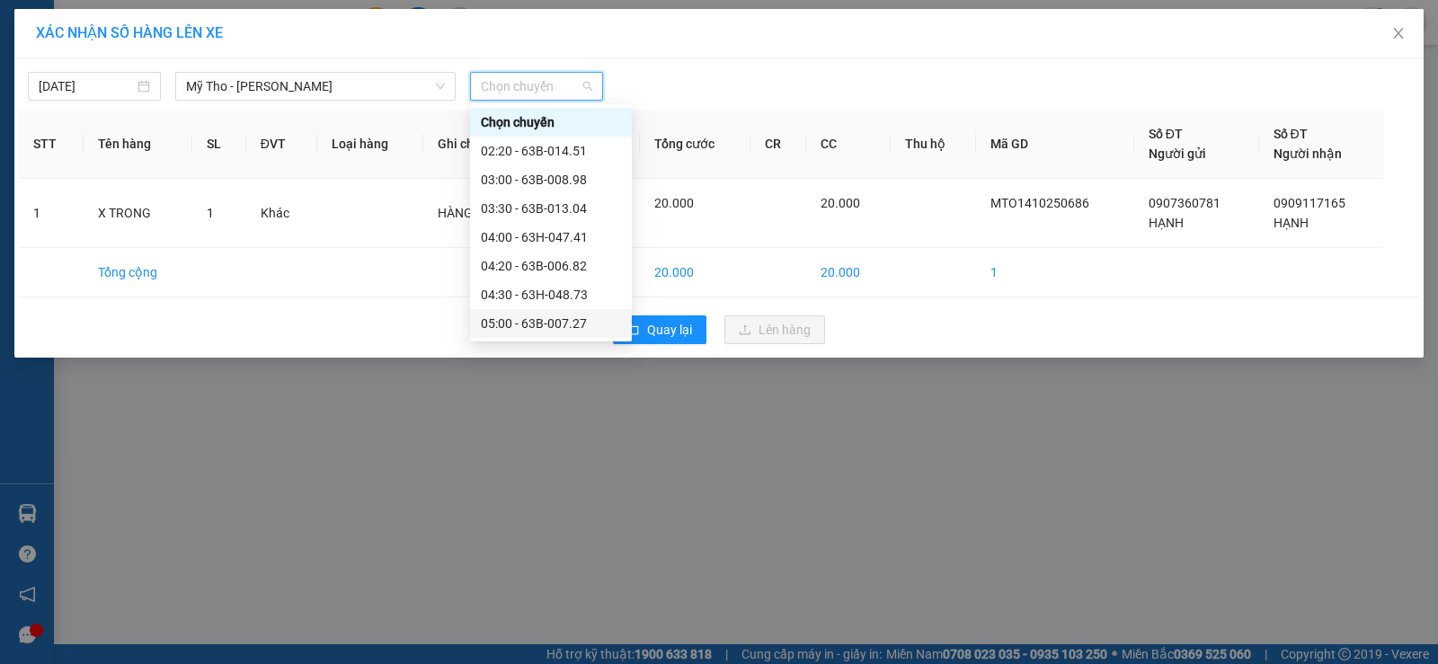
click at [509, 316] on div "05:00 - 63B-007.27" at bounding box center [551, 324] width 140 height 20
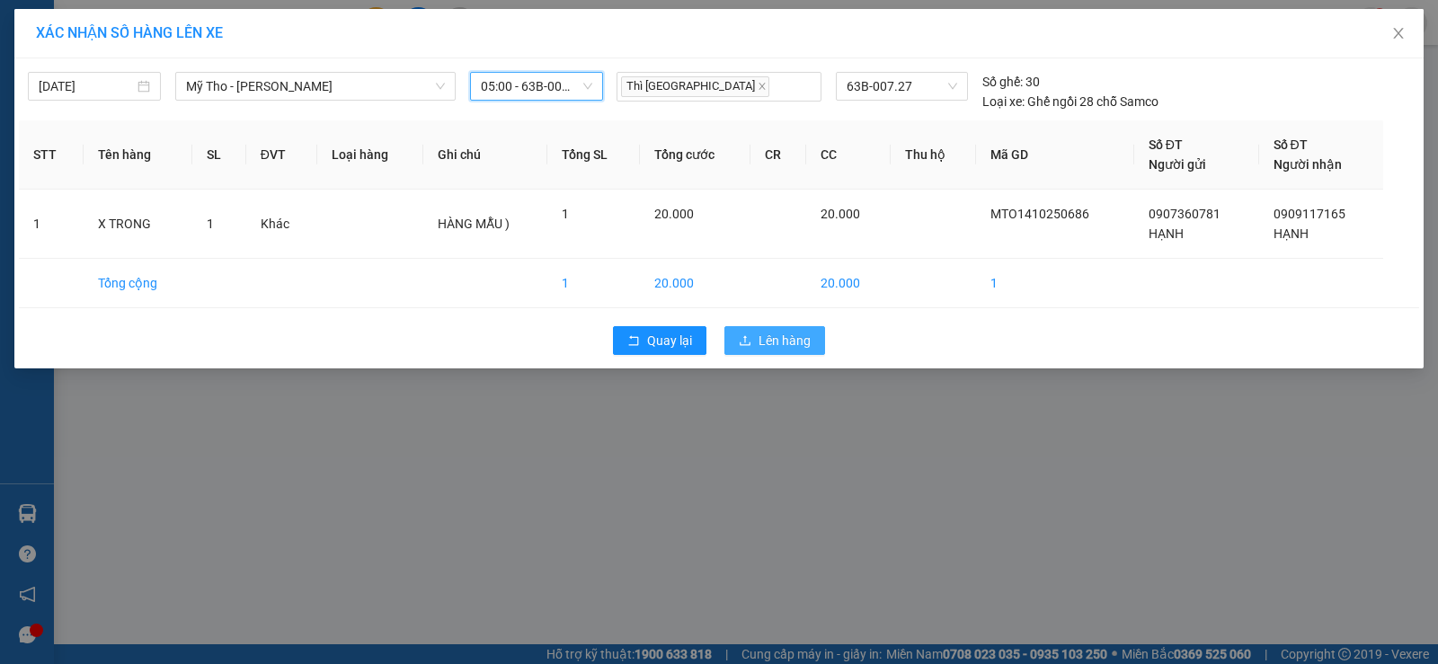
click at [762, 334] on span "Lên hàng" at bounding box center [785, 341] width 52 height 20
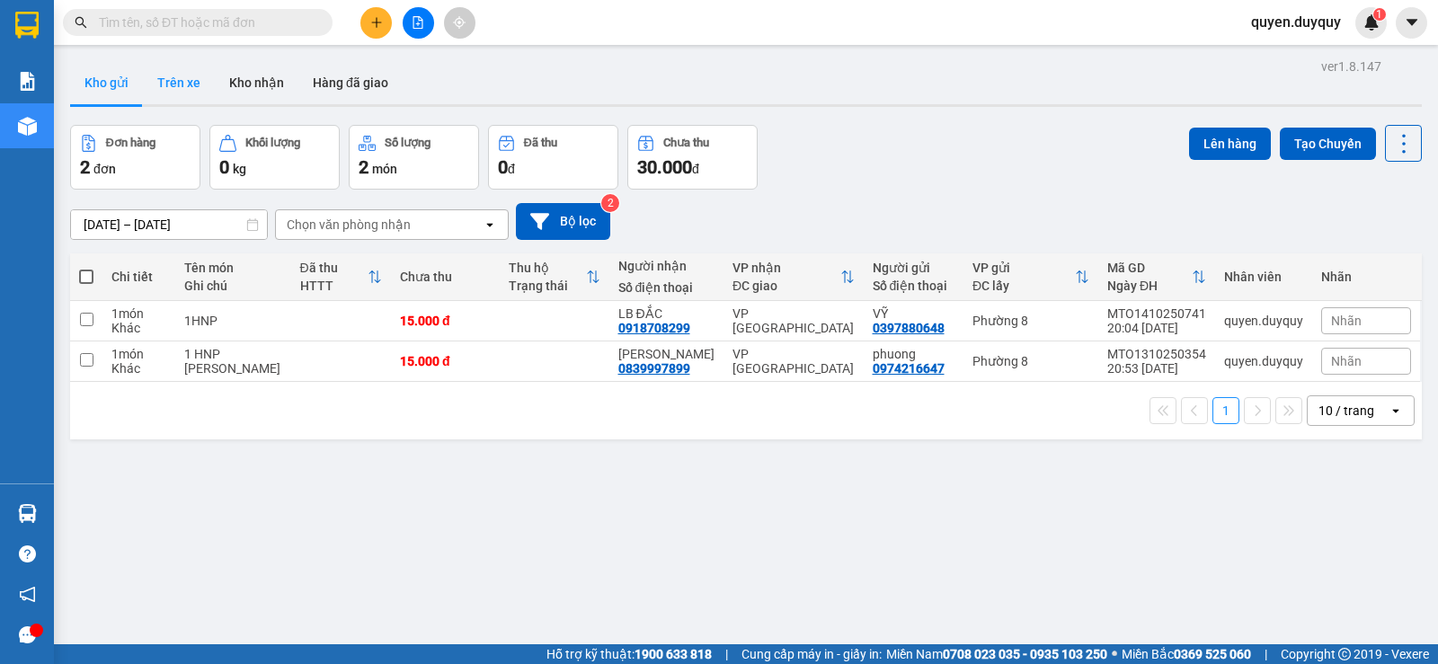
click at [175, 83] on button "Trên xe" at bounding box center [179, 82] width 72 height 43
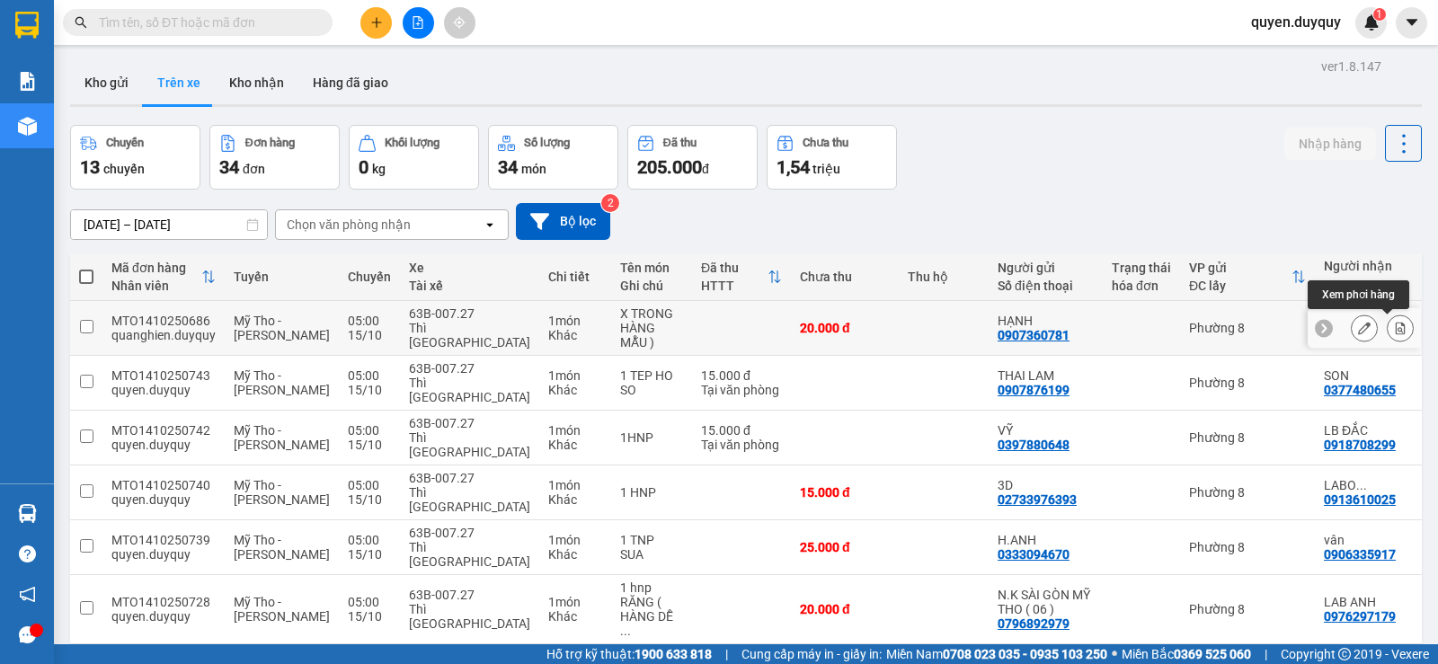
click at [1394, 322] on icon at bounding box center [1400, 328] width 13 height 13
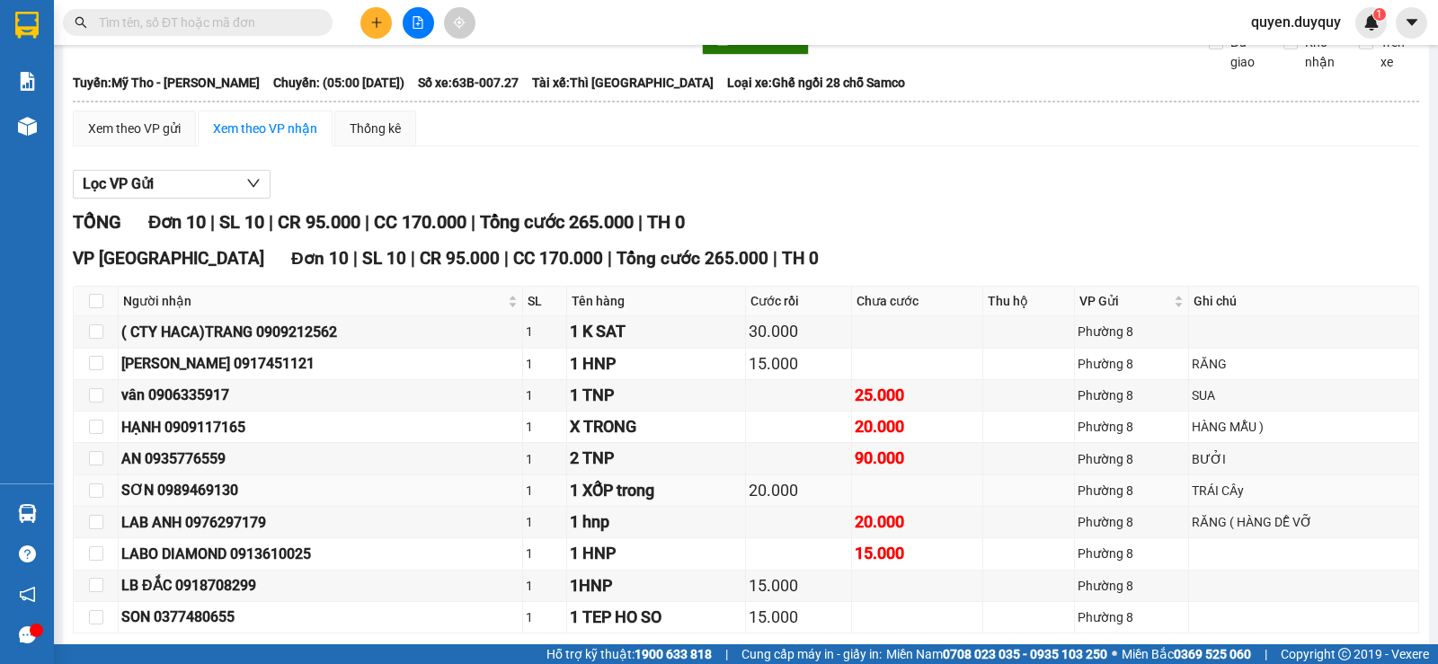
scroll to position [180, 0]
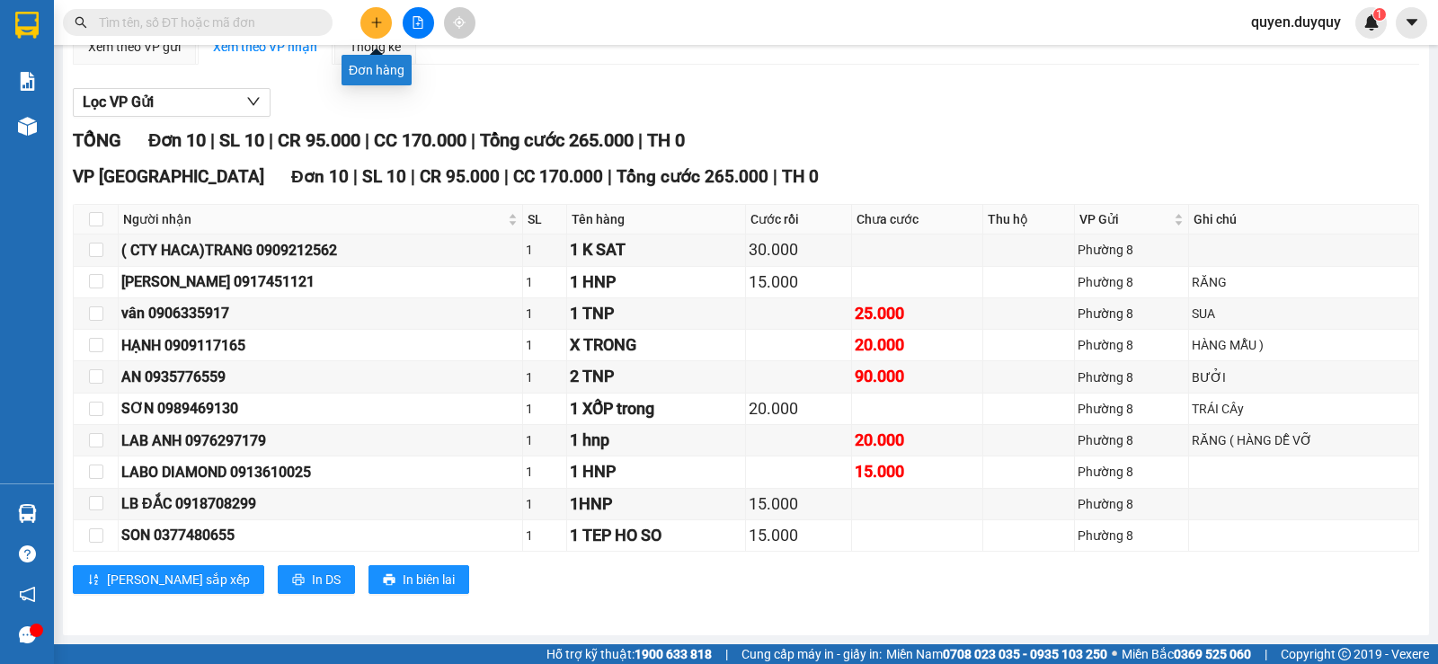
click at [376, 19] on icon "plus" at bounding box center [376, 22] width 13 height 13
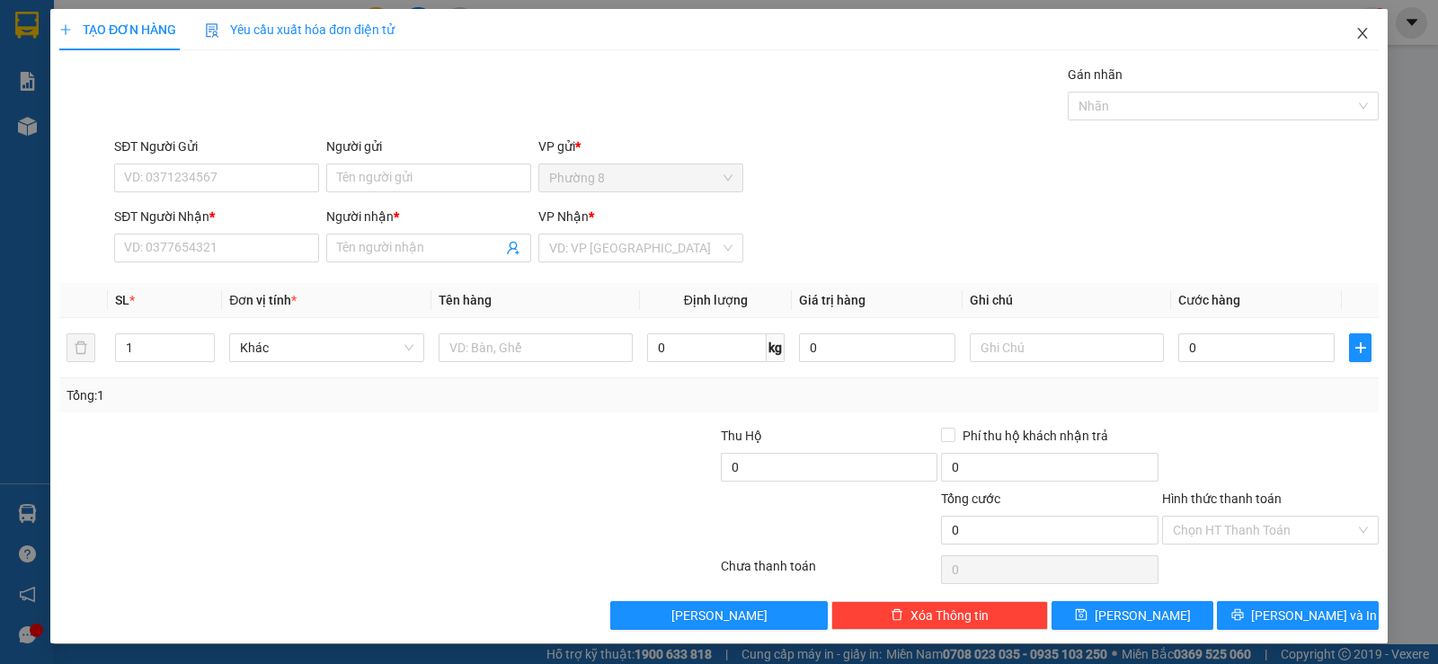
click at [1356, 37] on icon "close" at bounding box center [1363, 33] width 14 height 14
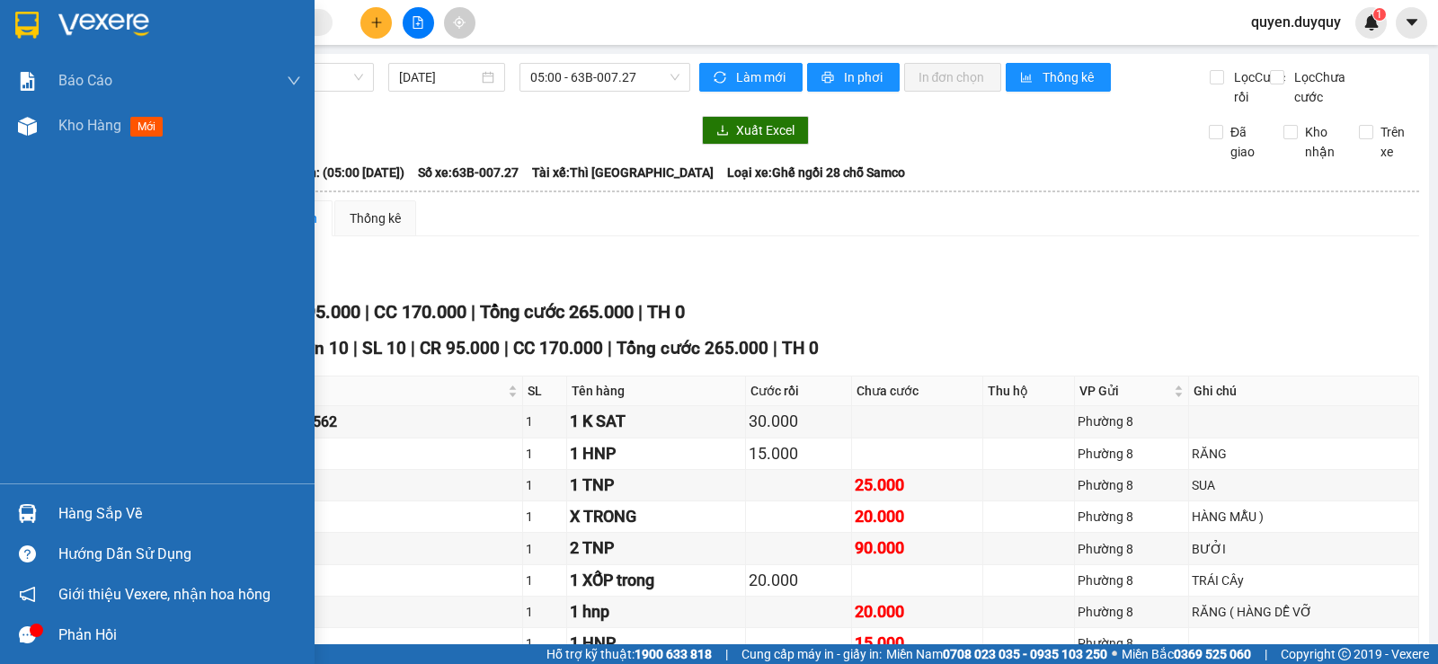
click at [29, 17] on img at bounding box center [26, 25] width 23 height 27
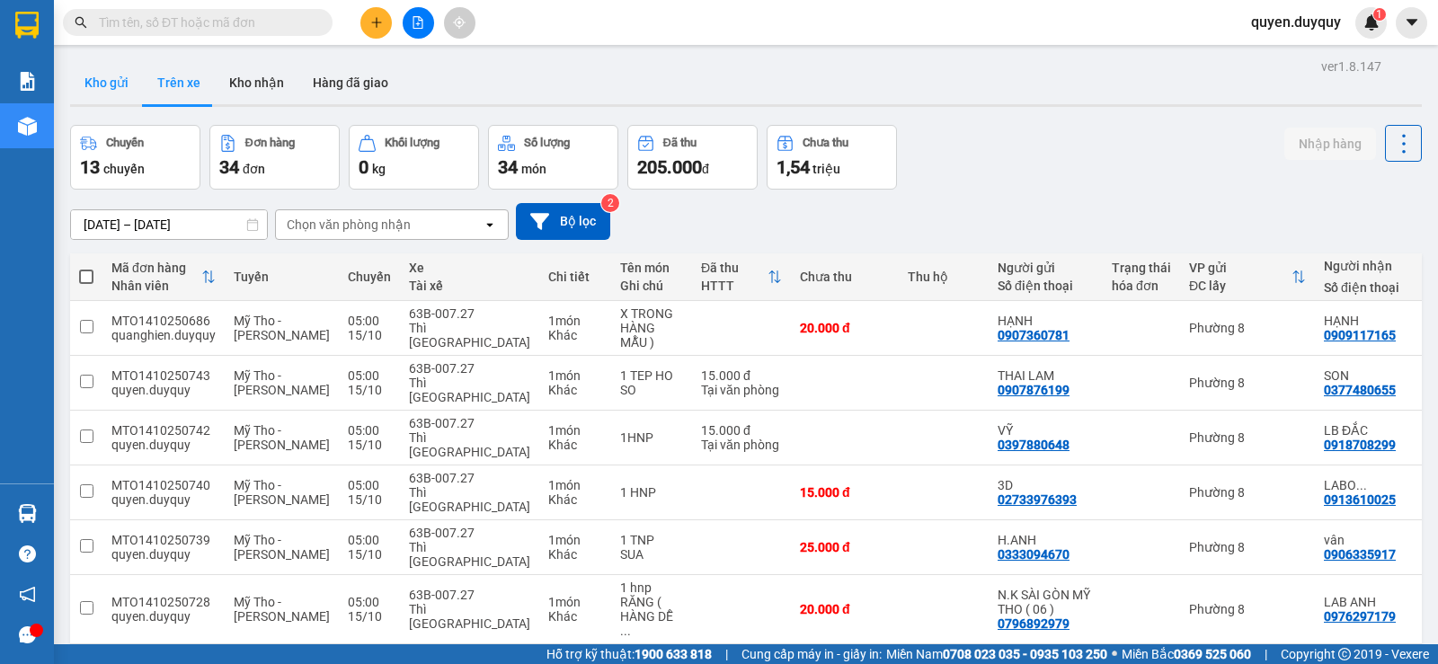
click at [111, 78] on button "Kho gửi" at bounding box center [106, 82] width 73 height 43
